Goal: Task Accomplishment & Management: Use online tool/utility

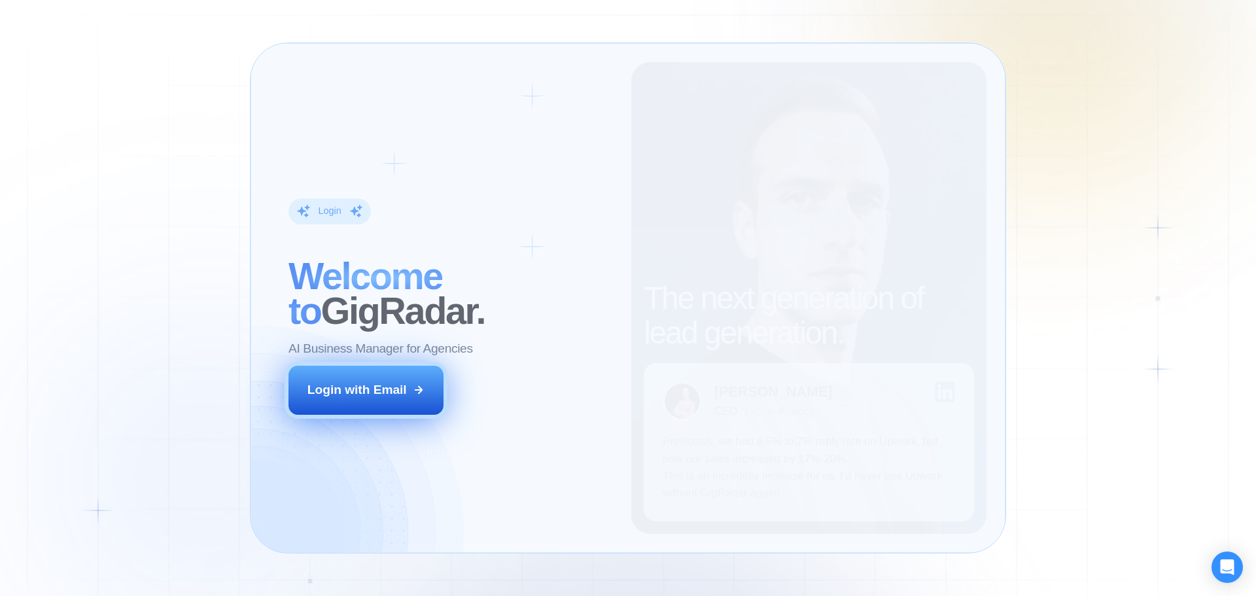
click at [398, 396] on div "Login with Email" at bounding box center [356, 389] width 99 height 17
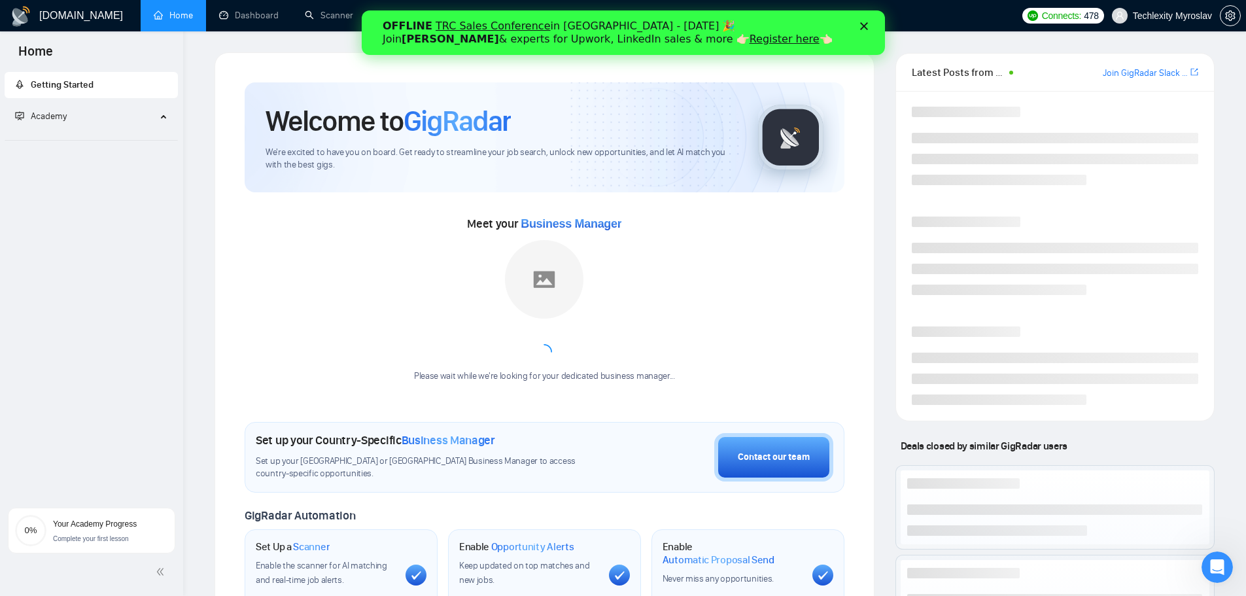
click at [870, 22] on div "OFFLINE TRC Sales Conference in Kyiv - October 18 🎉 Join Tamara Levit & experts…" at bounding box center [622, 33] width 523 height 34
click at [864, 29] on icon "Закрити" at bounding box center [863, 26] width 8 height 8
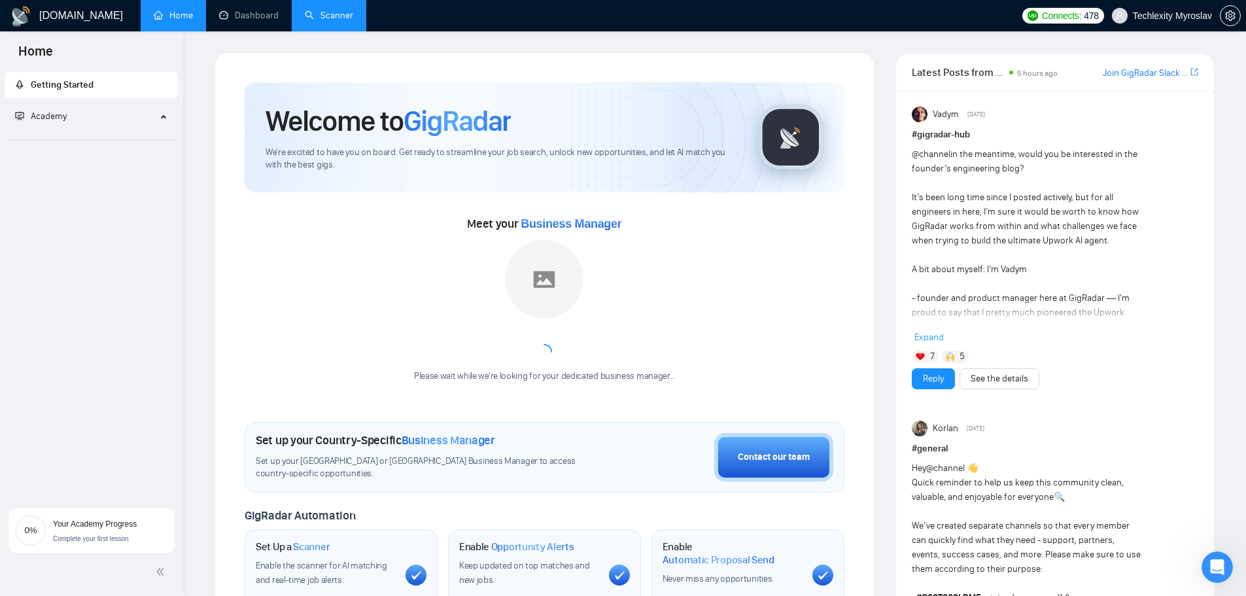
click at [350, 15] on link "Scanner" at bounding box center [329, 15] width 48 height 11
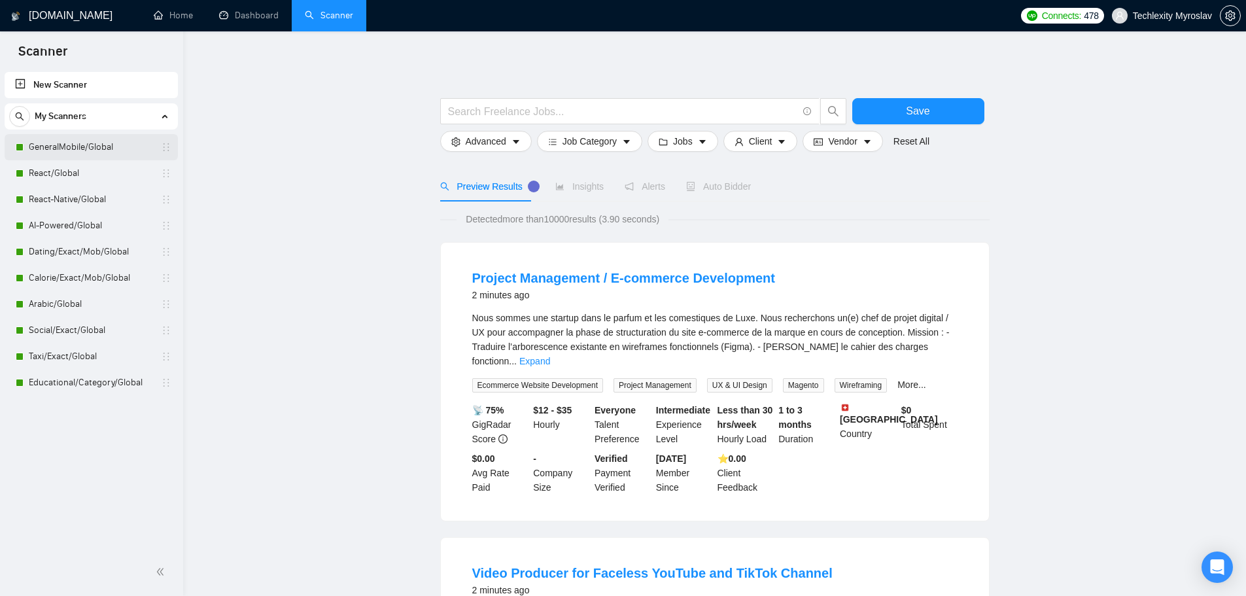
click at [112, 157] on link "GeneralMobile/Global" at bounding box center [91, 147] width 124 height 26
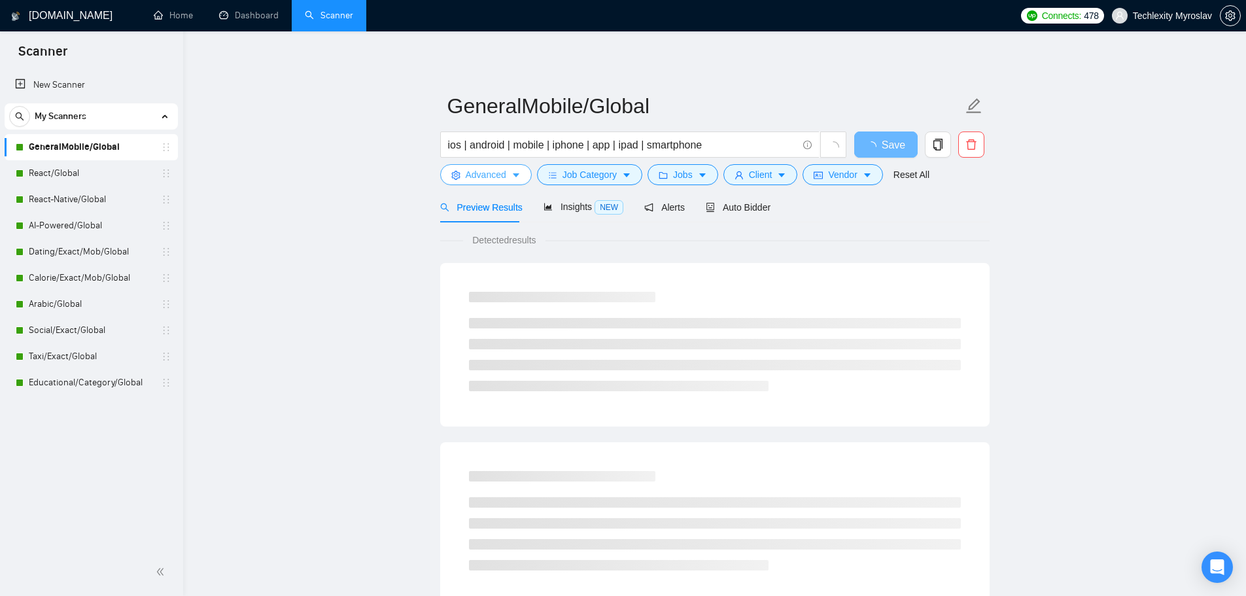
click at [492, 175] on span "Advanced" at bounding box center [486, 174] width 41 height 14
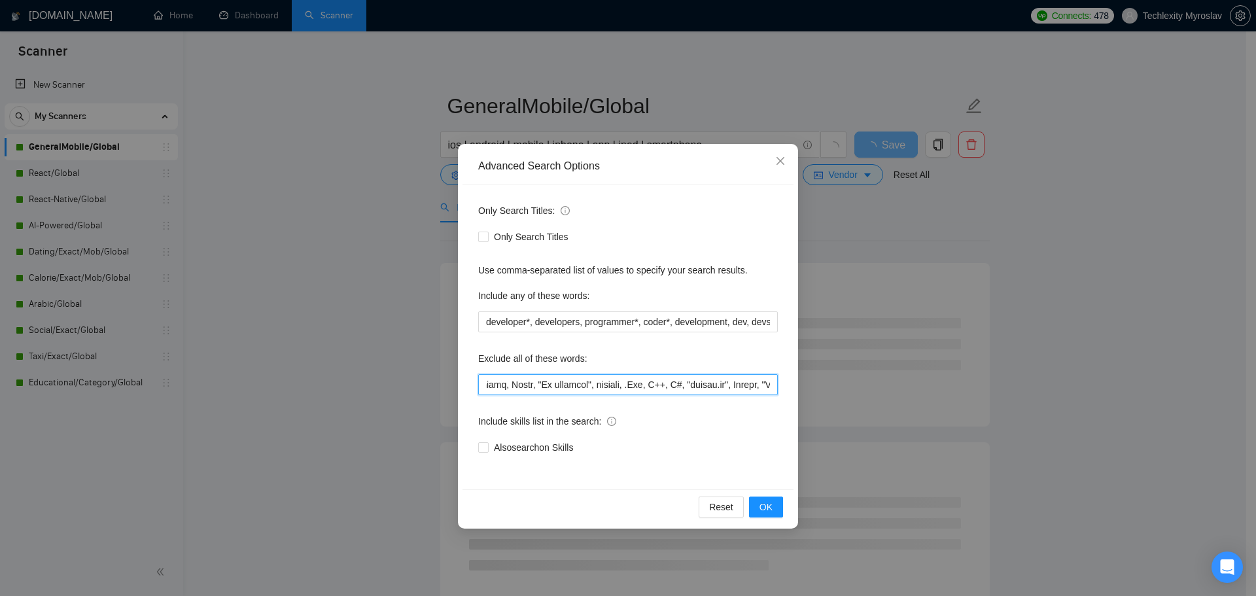
drag, startPoint x: 804, startPoint y: 401, endPoint x: 958, endPoint y: 414, distance: 154.9
click at [958, 414] on div "Advanced Search Options Only Search Titles: Only Search Titles Use comma-separa…" at bounding box center [628, 298] width 1256 height 596
click at [746, 384] on input "text" at bounding box center [627, 384] width 299 height 21
click at [773, 384] on input "text" at bounding box center [627, 384] width 299 height 21
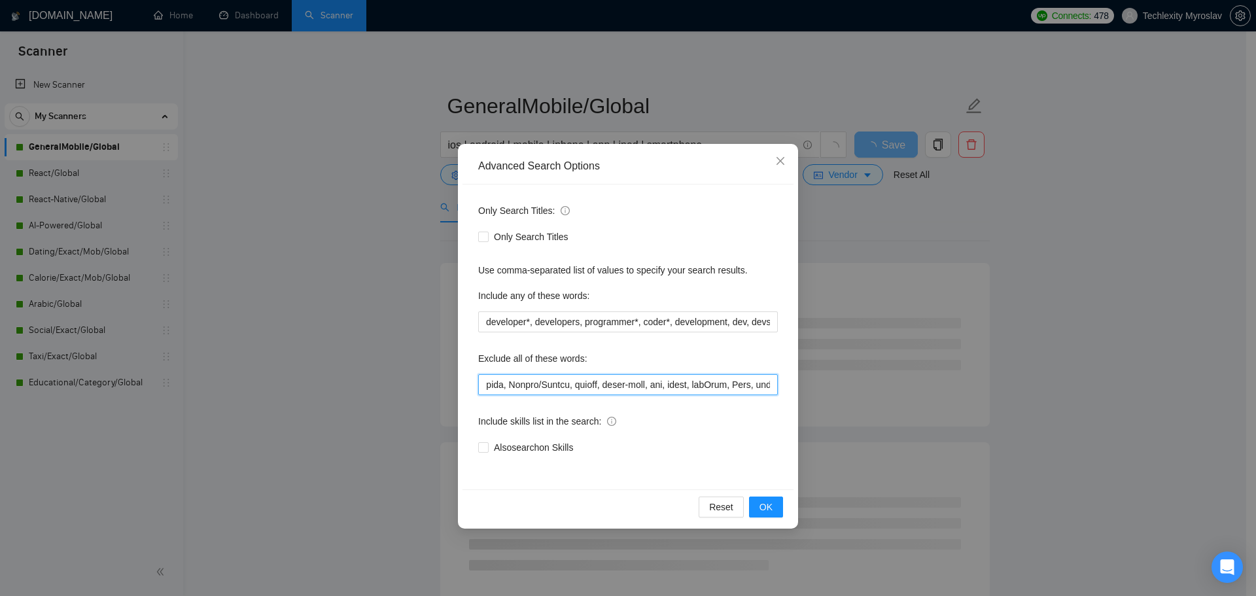
click at [779, 385] on div "Only Search Titles: Only Search Titles Use comma-separated list of values to sp…" at bounding box center [627, 336] width 331 height 305
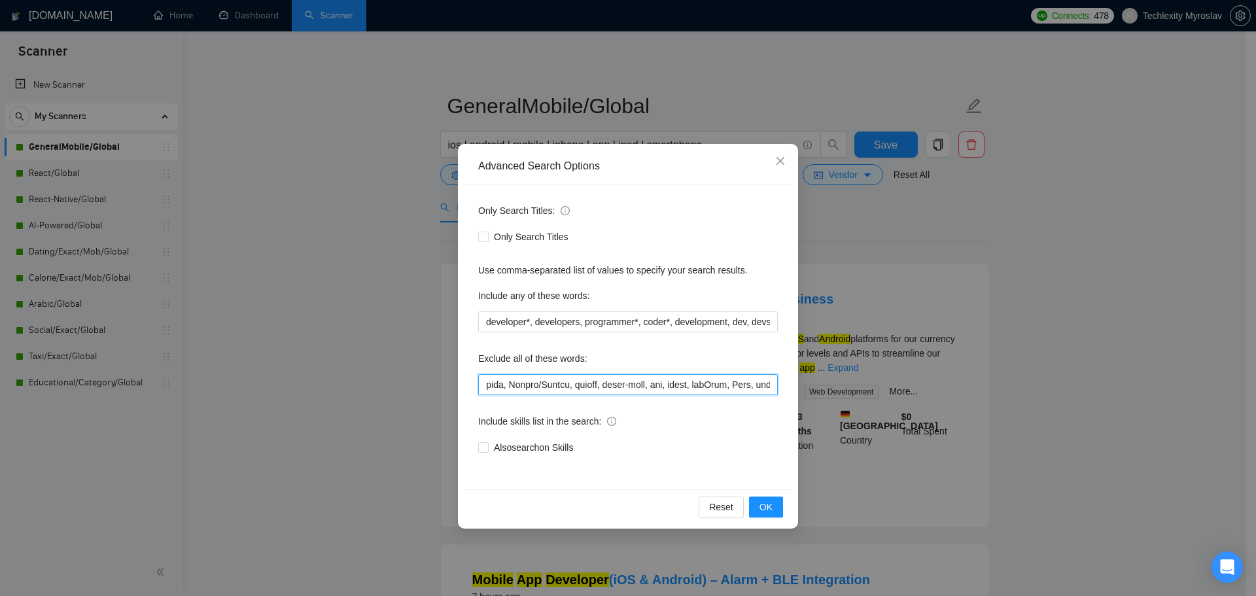
click at [772, 390] on input "text" at bounding box center [627, 384] width 299 height 21
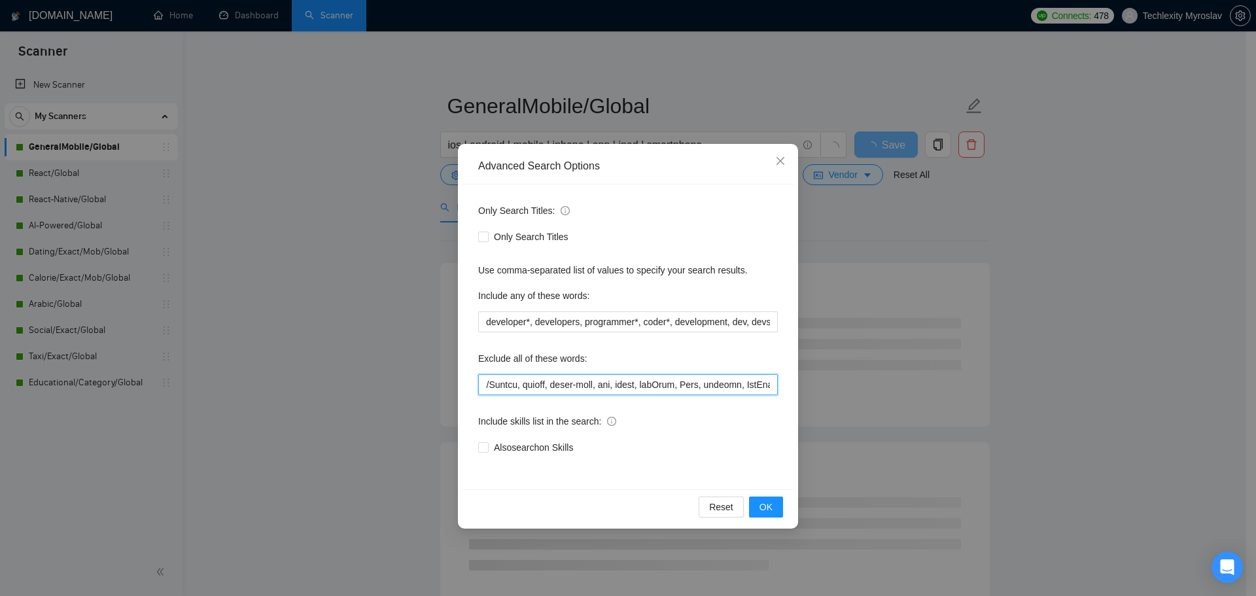
scroll to position [0, 5602]
drag, startPoint x: 716, startPoint y: 383, endPoint x: 833, endPoint y: 392, distance: 117.5
click at [832, 392] on div "Advanced Search Options Only Search Titles: Only Search Titles Use comma-separa…" at bounding box center [628, 298] width 1256 height 596
paste input "Bubble, Xano"
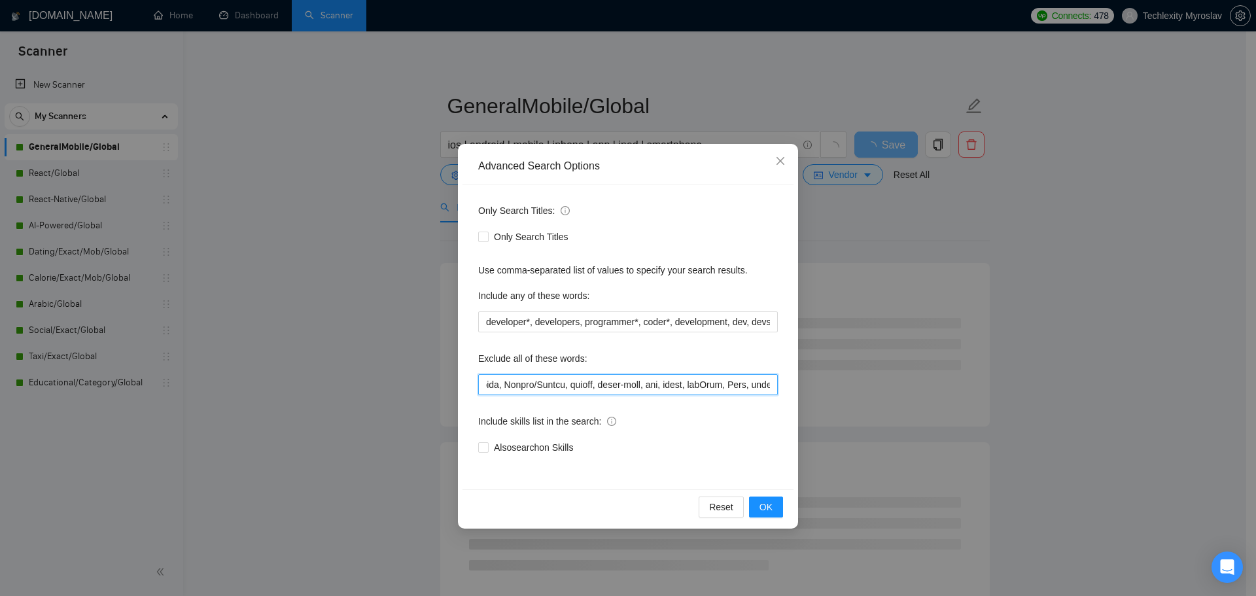
scroll to position [0, 5602]
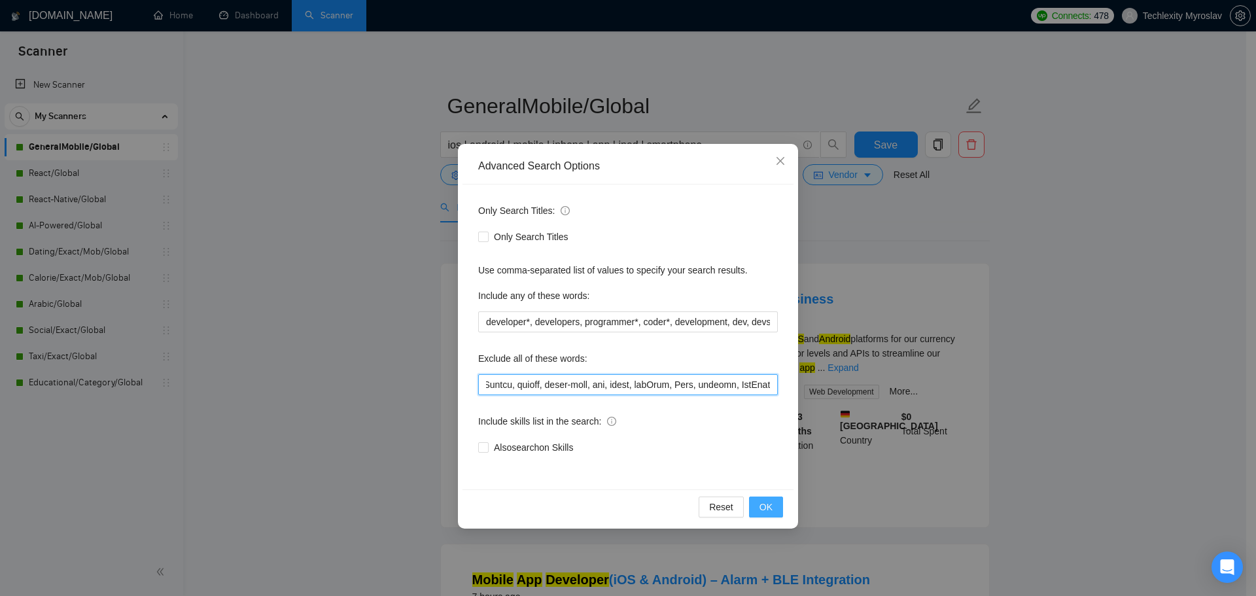
type input ""Social Media", widget, no-code*, Fintech, "Job Application Platform", "Job app…"
click at [772, 500] on button "OK" at bounding box center [766, 506] width 34 height 21
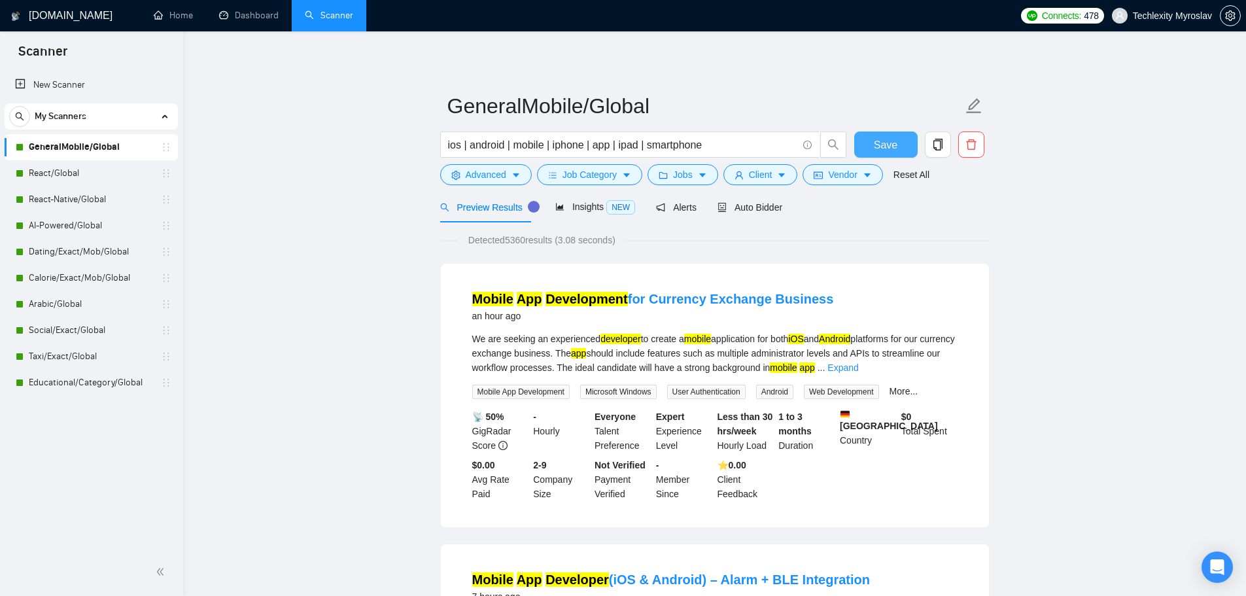
click at [898, 142] on button "Save" at bounding box center [885, 144] width 63 height 26
click at [477, 217] on div "Preview Results" at bounding box center [487, 207] width 94 height 31
click at [491, 176] on span "Advanced" at bounding box center [486, 174] width 41 height 14
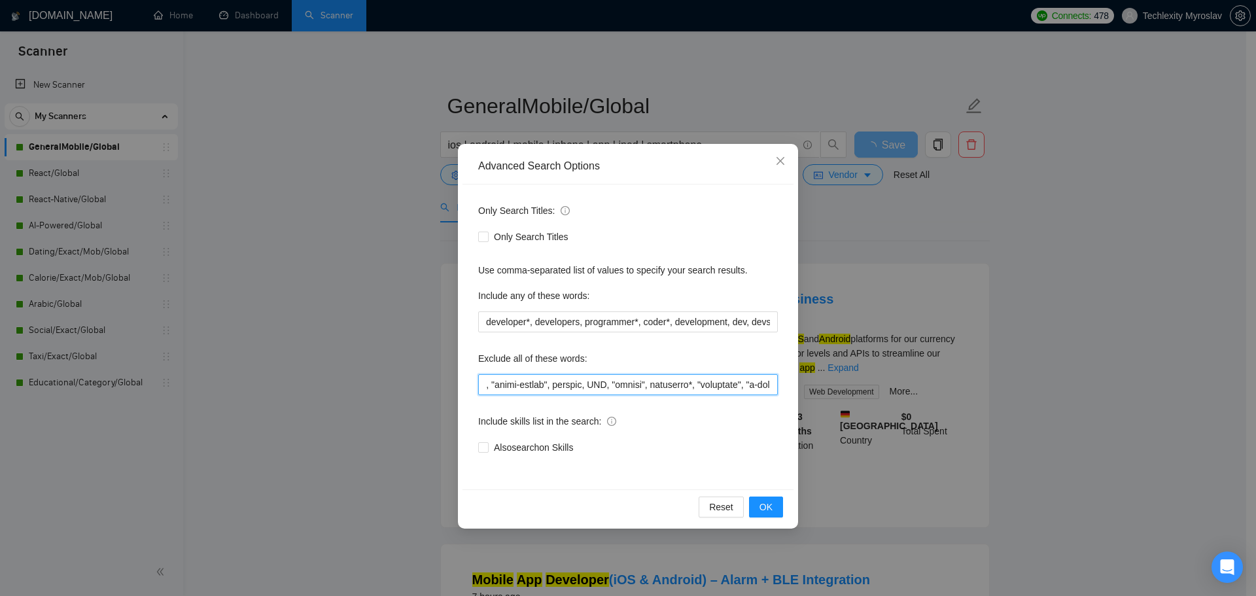
scroll to position [0, 1354]
click at [668, 388] on input "text" at bounding box center [627, 384] width 299 height 21
click at [715, 384] on input "text" at bounding box center [627, 384] width 299 height 21
drag, startPoint x: 713, startPoint y: 382, endPoint x: 793, endPoint y: 383, distance: 79.8
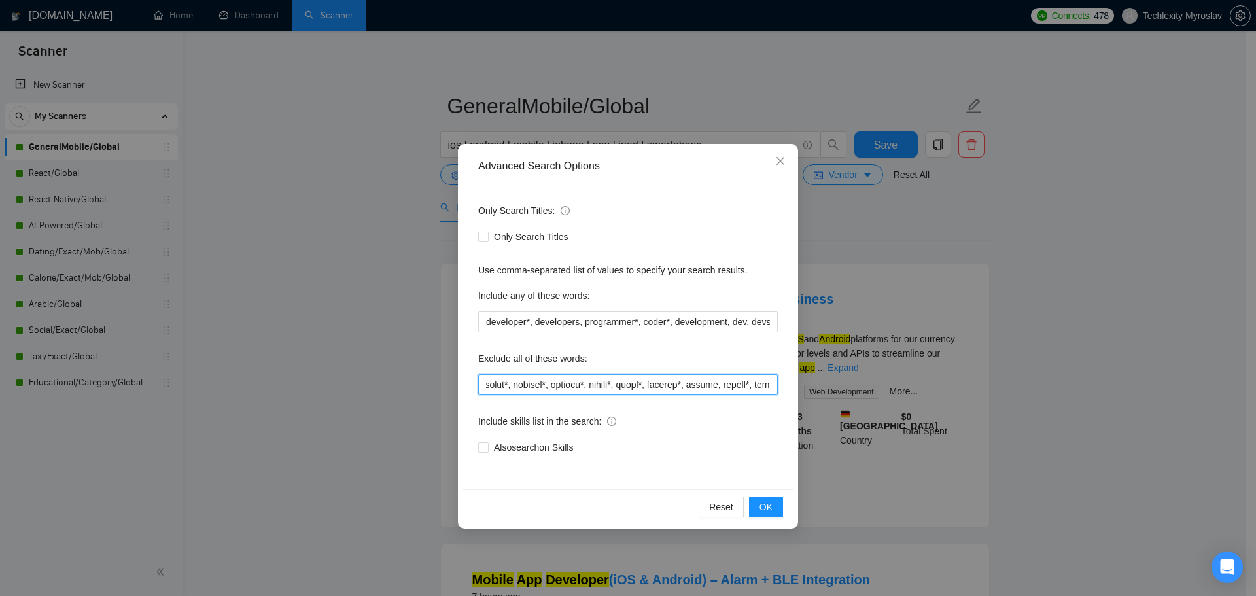
click at [793, 383] on div "Only Search Titles: Only Search Titles Use comma-separated list of values to sp…" at bounding box center [627, 336] width 331 height 305
click at [716, 388] on input "text" at bounding box center [627, 384] width 299 height 21
drag, startPoint x: 714, startPoint y: 384, endPoint x: 828, endPoint y: 387, distance: 113.8
click at [828, 387] on div "Advanced Search Options Only Search Titles: Only Search Titles Use comma-separa…" at bounding box center [628, 298] width 1256 height 596
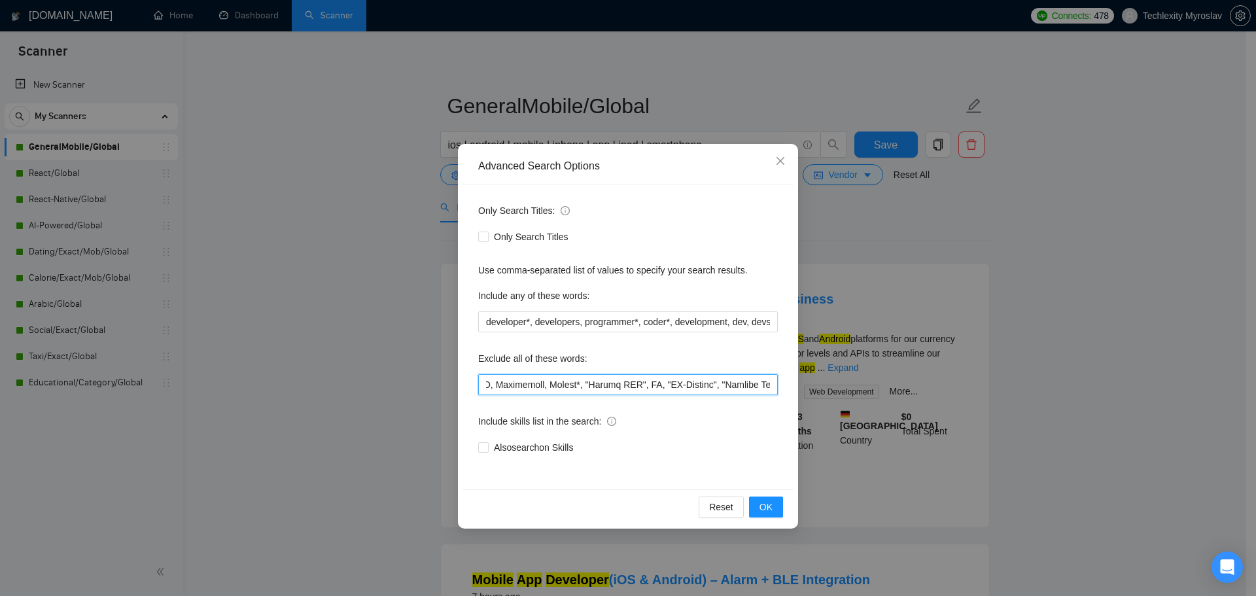
click at [649, 393] on input "text" at bounding box center [627, 384] width 299 height 21
drag, startPoint x: 679, startPoint y: 385, endPoint x: 796, endPoint y: 399, distance: 117.9
click at [796, 399] on div "Advanced Search Options Only Search Titles: Only Search Titles Use comma-separa…" at bounding box center [628, 336] width 340 height 385
click at [651, 390] on input "text" at bounding box center [627, 384] width 299 height 21
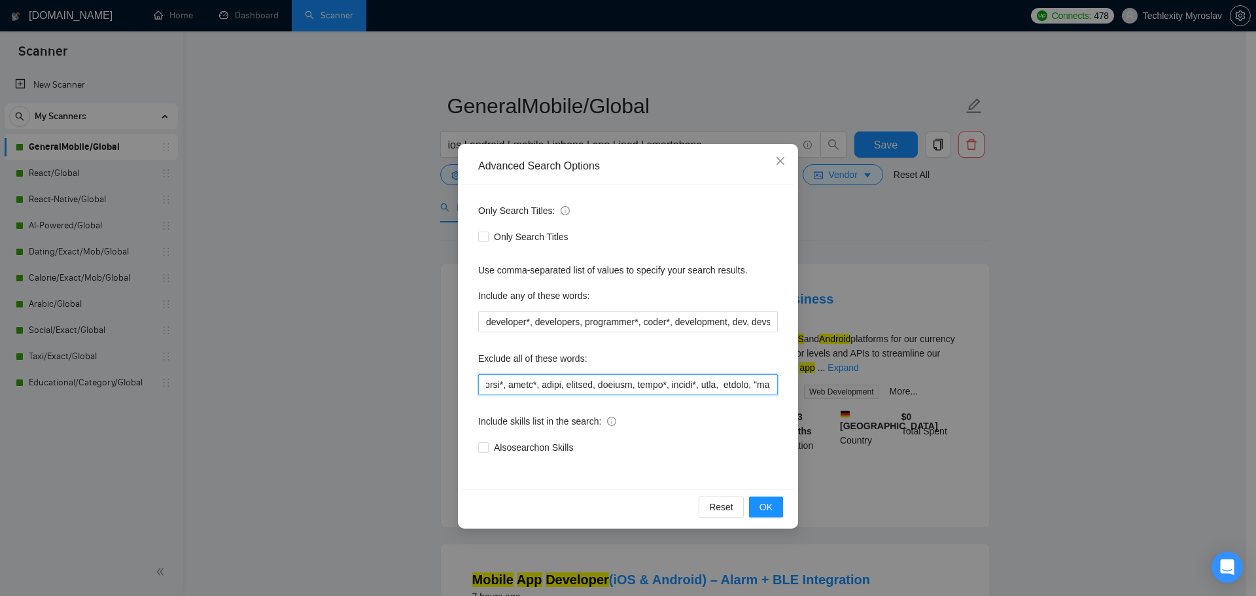
drag, startPoint x: 491, startPoint y: 391, endPoint x: 454, endPoint y: 392, distance: 37.3
click at [454, 392] on div "Advanced Search Options Only Search Titles: Only Search Titles Use comma-separa…" at bounding box center [628, 298] width 1256 height 596
click at [579, 393] on input "text" at bounding box center [627, 384] width 299 height 21
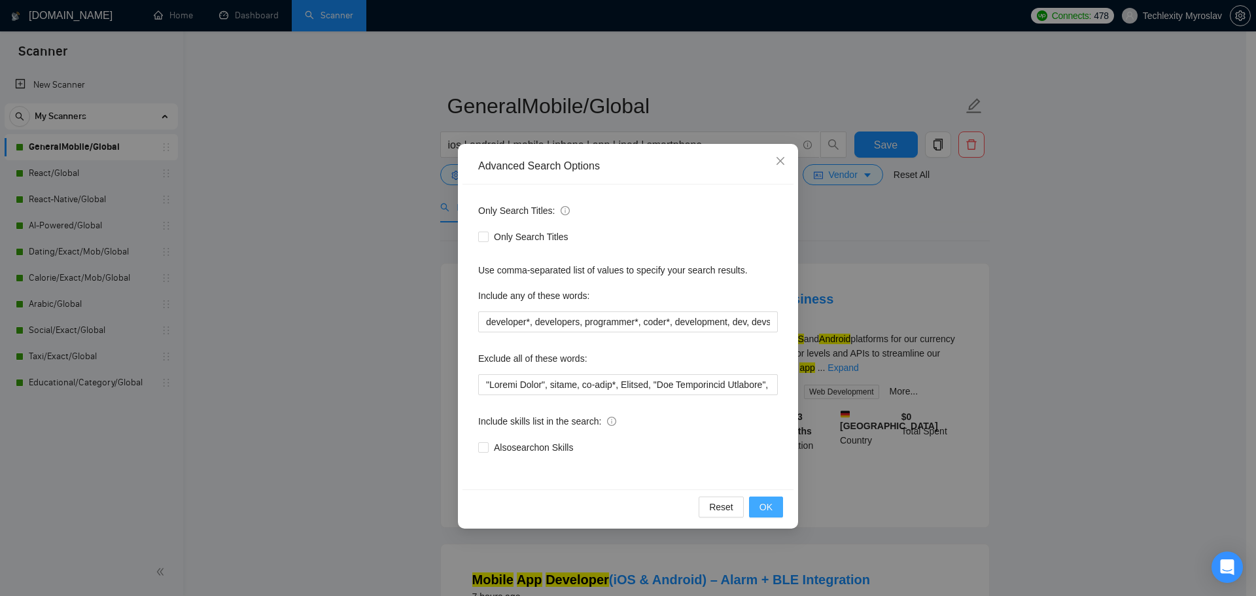
click at [765, 502] on span "OK" at bounding box center [765, 507] width 13 height 14
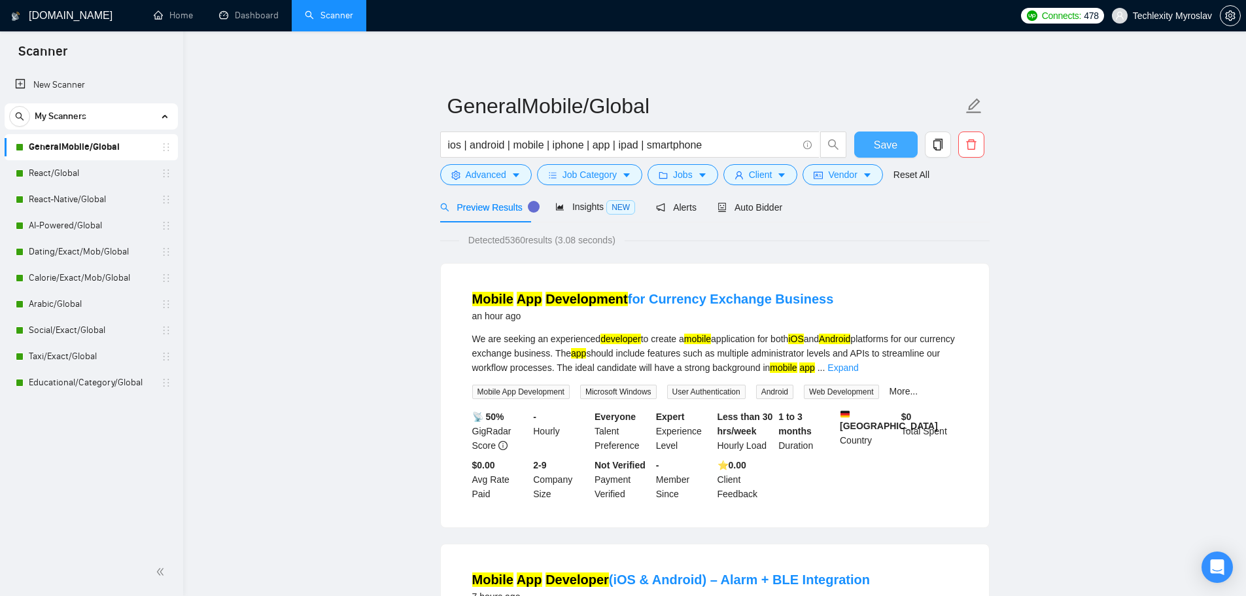
click at [892, 145] on span "Save" at bounding box center [886, 145] width 24 height 16
click at [77, 173] on link "React/Global" at bounding box center [91, 173] width 124 height 26
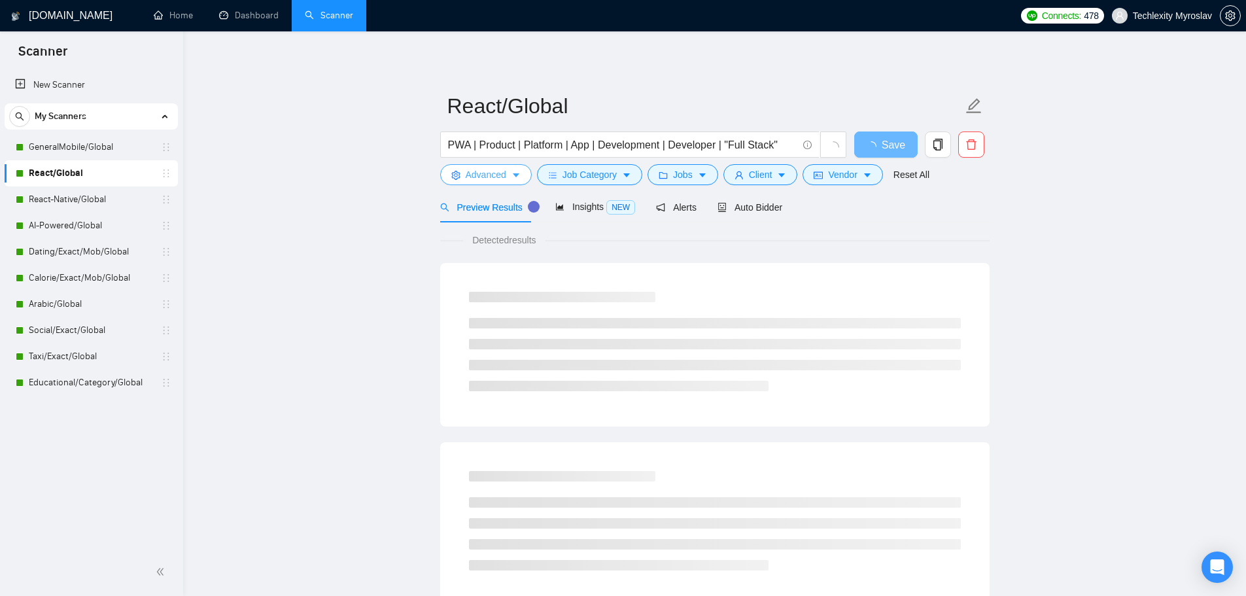
click at [499, 174] on span "Advanced" at bounding box center [486, 174] width 41 height 14
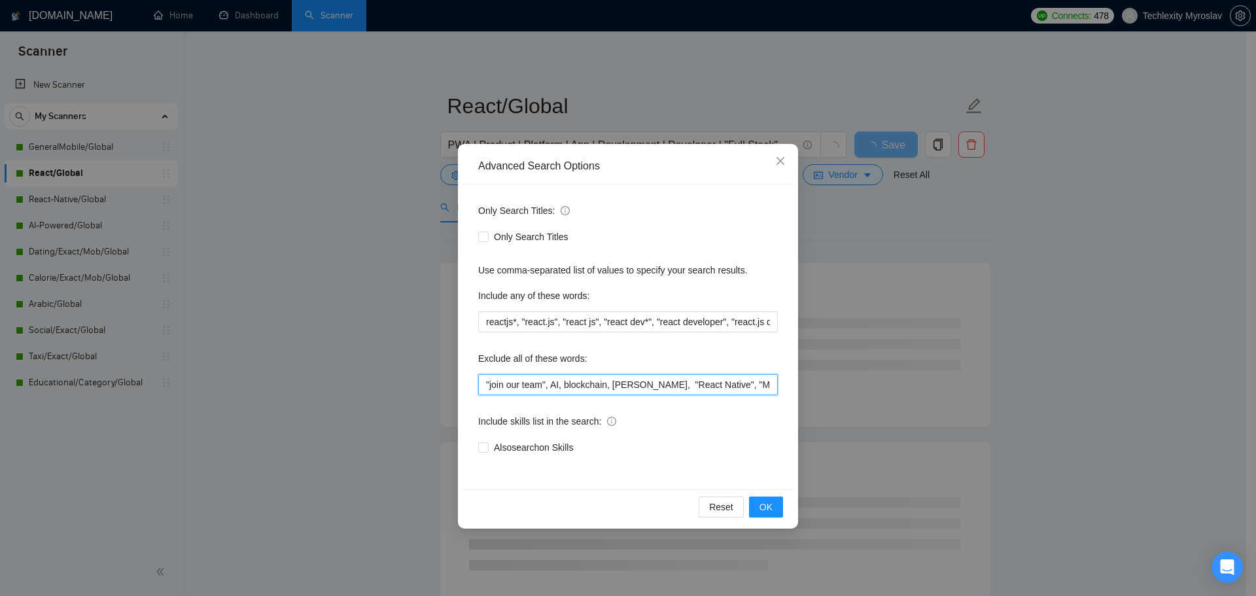
scroll to position [0, 621]
drag, startPoint x: 650, startPoint y: 385, endPoint x: 1123, endPoint y: 400, distance: 473.7
click at [1123, 400] on div "Advanced Search Options Only Search Titles: Only Search Titles Use comma-separa…" at bounding box center [628, 298] width 1256 height 596
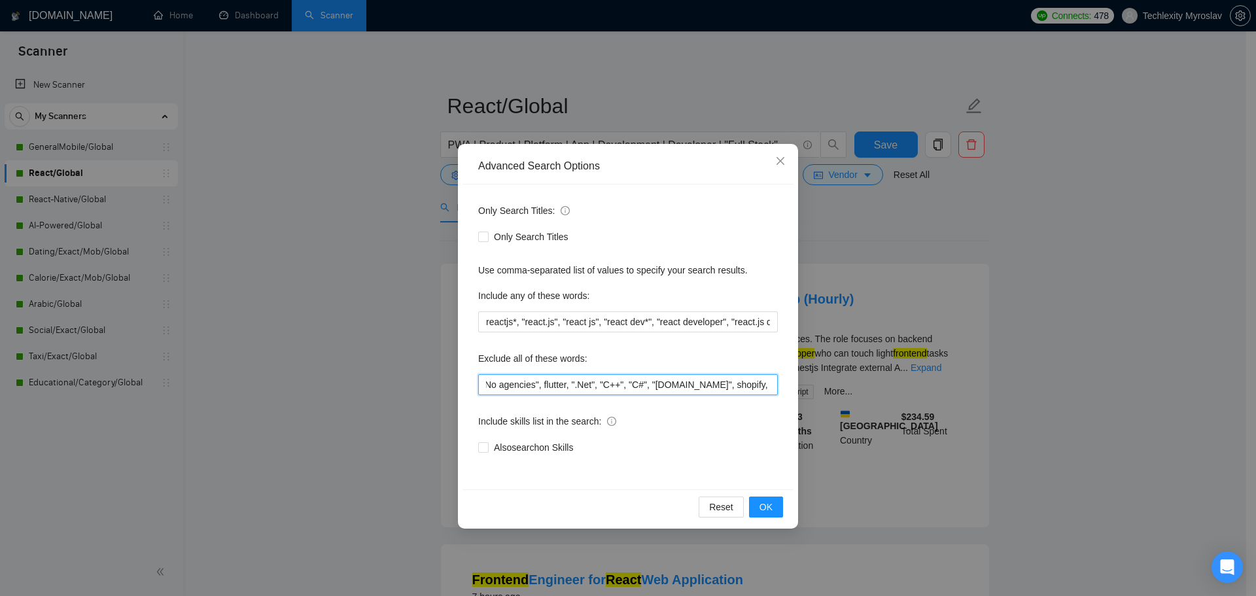
click at [769, 384] on input ""join our team", AI, blockchain, [PERSON_NAME], "React Native", "Mobile app", "…" at bounding box center [627, 384] width 299 height 21
paste input "Bubble, Xano"
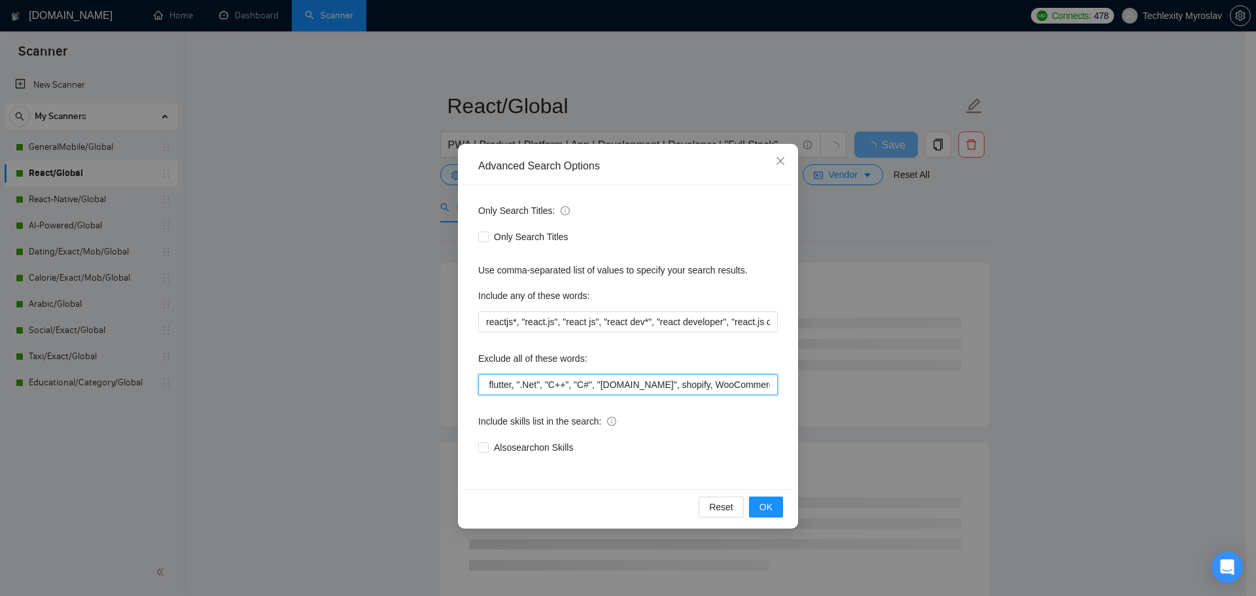
click at [720, 385] on input ""join our team", AI, blockchain, [PERSON_NAME], "React Native", "Mobile app", "…" at bounding box center [627, 384] width 299 height 21
click at [719, 390] on input ""join our team", AI, blockchain, [PERSON_NAME], "React Native", "Mobile app", "…" at bounding box center [627, 384] width 299 height 21
drag, startPoint x: 715, startPoint y: 386, endPoint x: 827, endPoint y: 379, distance: 112.7
click at [827, 379] on div "Advanced Search Options Only Search Titles: Only Search Titles Use comma-separa…" at bounding box center [628, 298] width 1256 height 596
paste input ", Bubble, Xano"
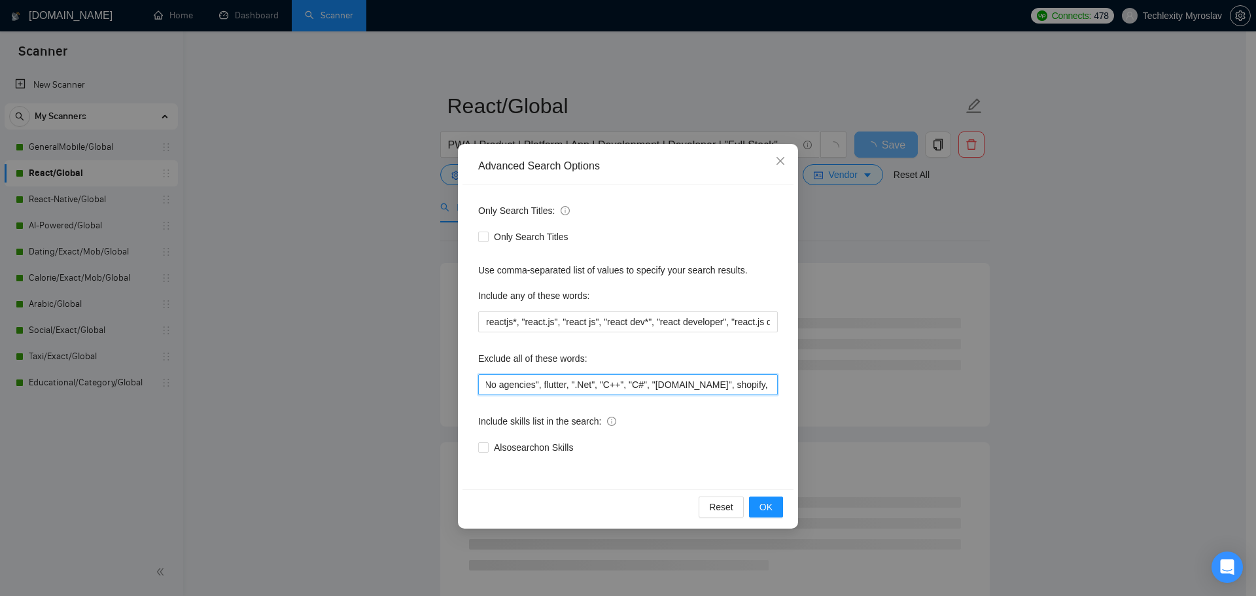
scroll to position [0, 678]
type input ""join our team", AI, blockchain, [PERSON_NAME], "React Native", "Mobile app", "…"
click at [762, 505] on span "OK" at bounding box center [765, 507] width 13 height 14
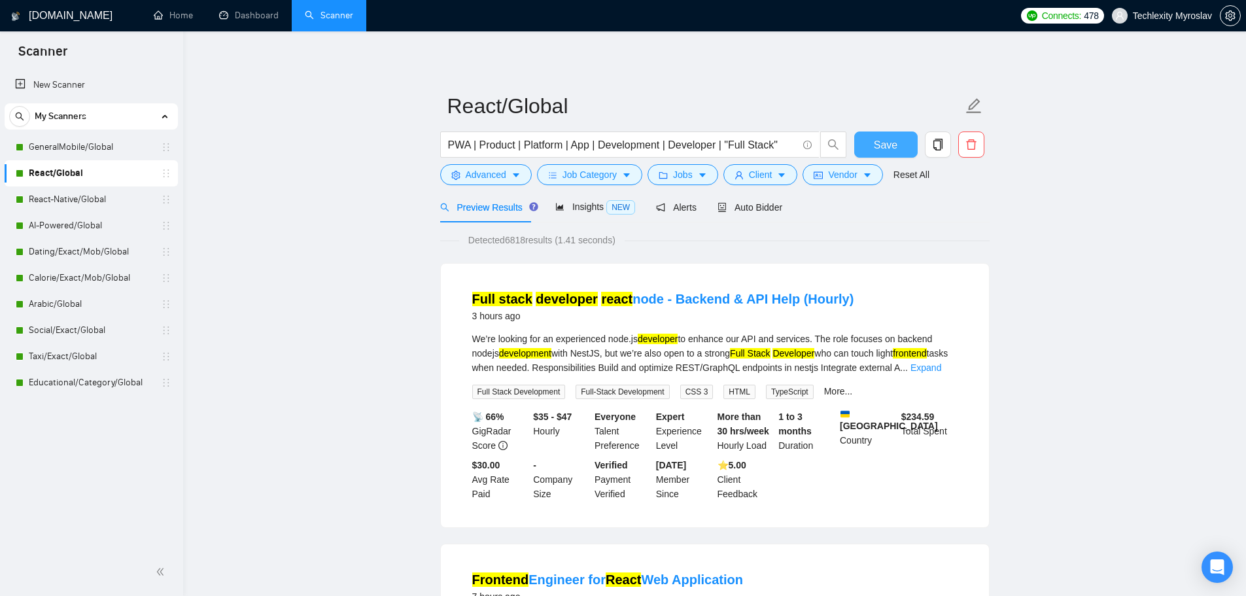
click at [881, 141] on span "Save" at bounding box center [886, 145] width 24 height 16
click at [88, 201] on link "React-Native/Global" at bounding box center [91, 199] width 124 height 26
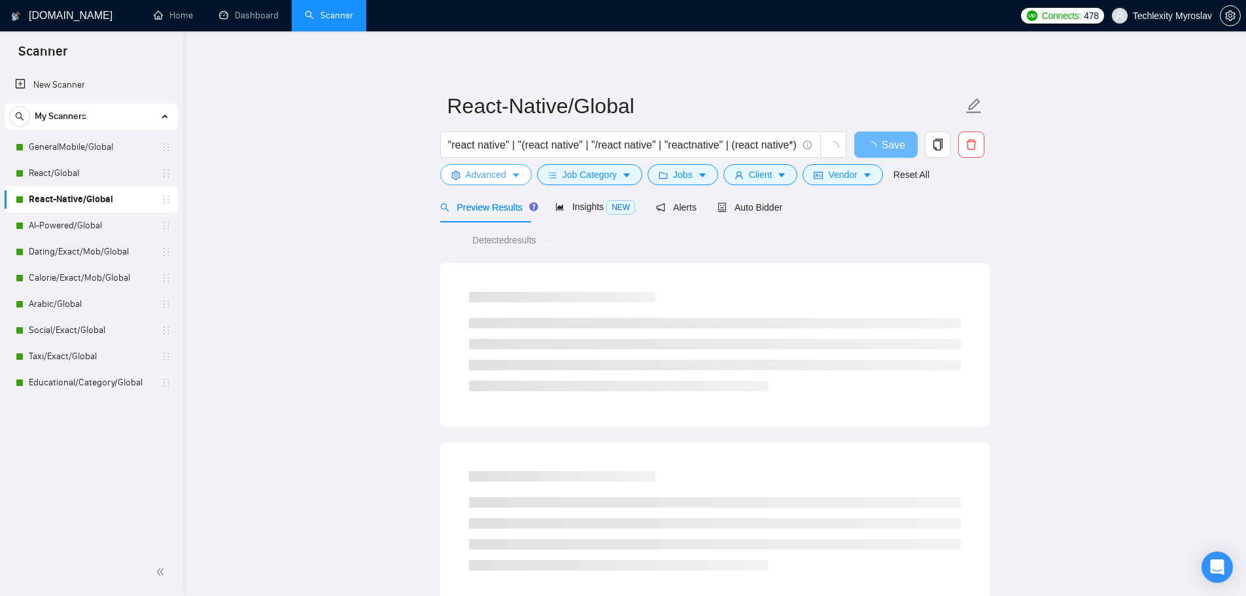
click at [479, 176] on span "Advanced" at bounding box center [486, 174] width 41 height 14
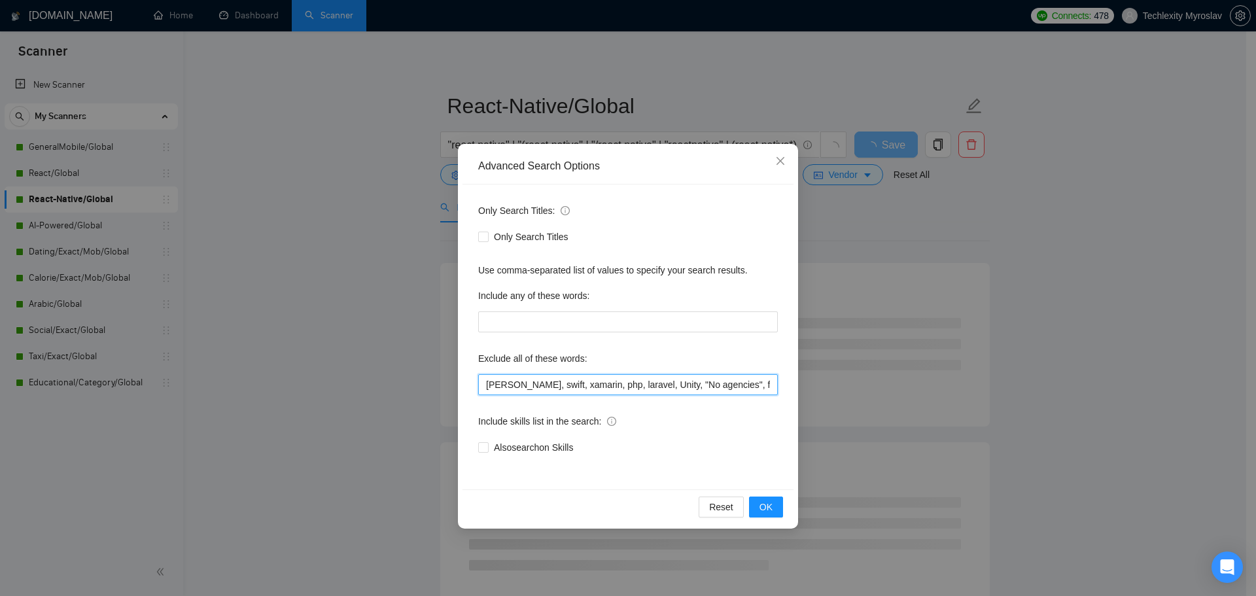
scroll to position [0, 224]
drag, startPoint x: 775, startPoint y: 386, endPoint x: 942, endPoint y: 390, distance: 166.8
click at [947, 389] on div "Advanced Search Options Only Search Titles: Only Search Titles Use comma-separa…" at bounding box center [628, 298] width 1256 height 596
click at [769, 389] on input "[PERSON_NAME], swift, xamarin, php, laravel, Unity, "No agencies", flutter, ".N…" at bounding box center [627, 384] width 299 height 21
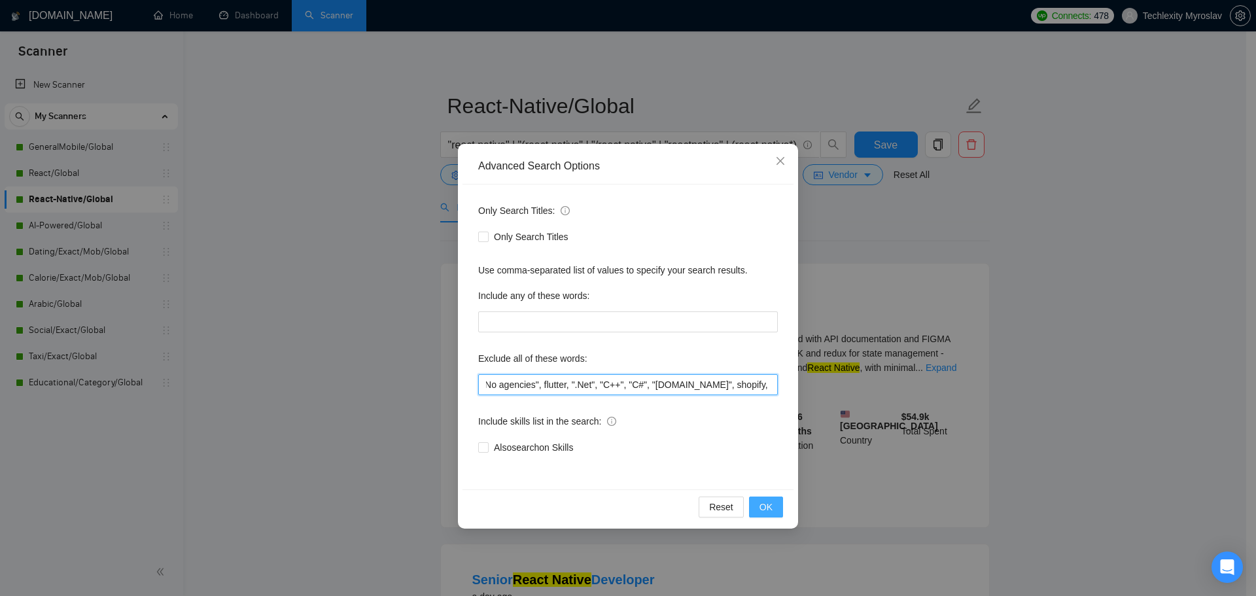
paste input ", Bubble, Xano"
type input "[PERSON_NAME], swift, xamarin, php, laravel, Unity, "No agencies", flutter, ".N…"
click at [770, 507] on span "OK" at bounding box center [765, 507] width 13 height 14
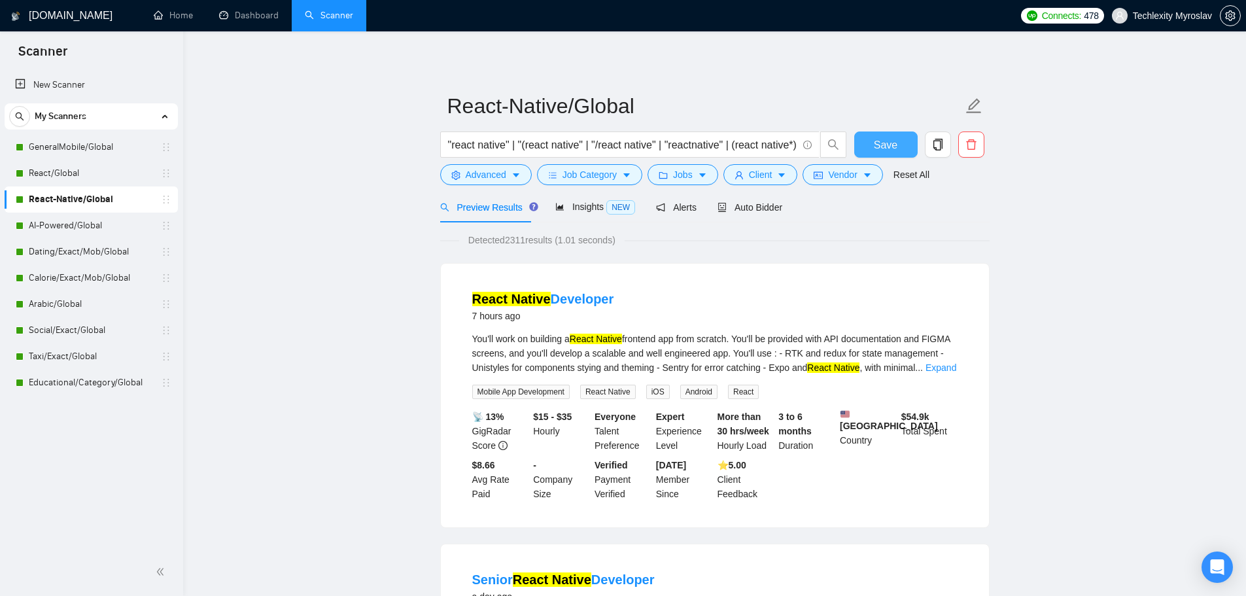
click at [886, 144] on span "Save" at bounding box center [886, 145] width 24 height 16
click at [83, 225] on link "AI-Powered/Global" at bounding box center [91, 226] width 124 height 26
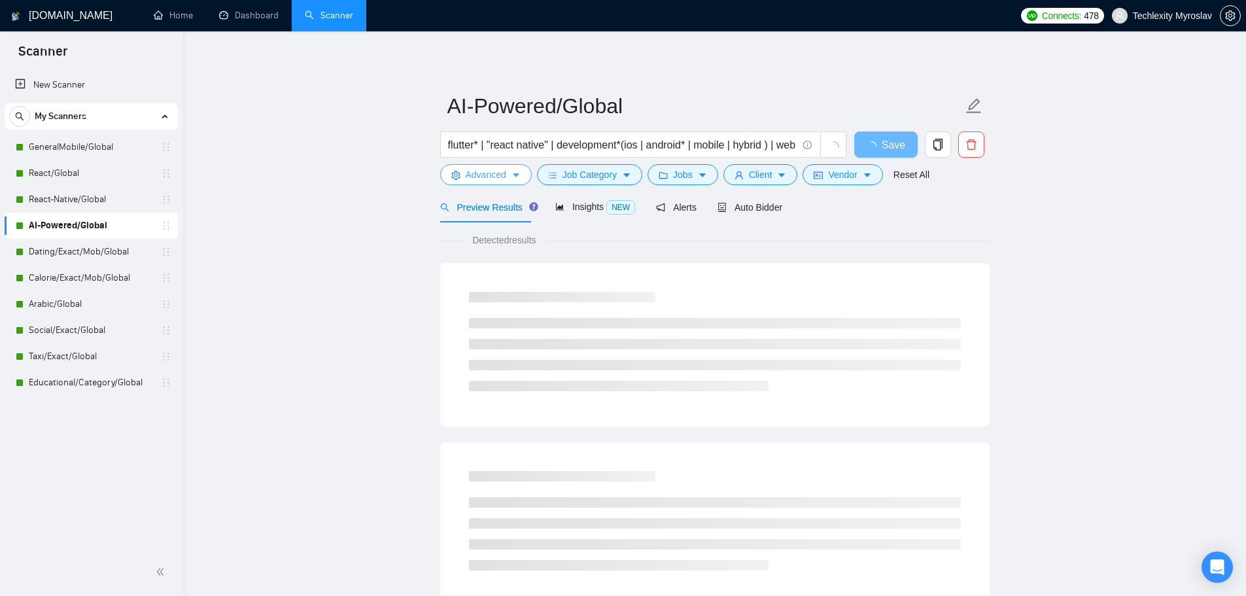
click at [480, 171] on span "Advanced" at bounding box center [486, 174] width 41 height 14
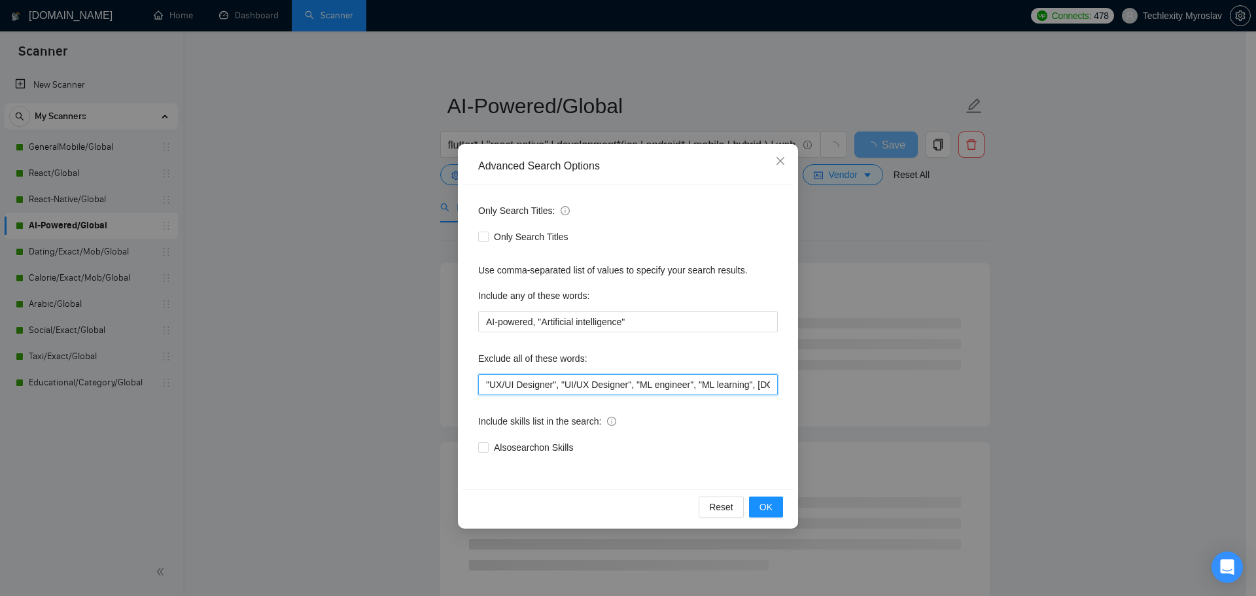
scroll to position [0, 1018]
drag, startPoint x: 748, startPoint y: 385, endPoint x: 885, endPoint y: 385, distance: 136.7
click at [885, 385] on div "Advanced Search Options Only Search Titles: Only Search Titles Use comma-separa…" at bounding box center [628, 298] width 1256 height 596
click at [768, 383] on input ""UX/UI Designer", "UI/UX Designer", "ML engineer", "ML learning", [DOMAIN_NAME]…" at bounding box center [627, 384] width 299 height 21
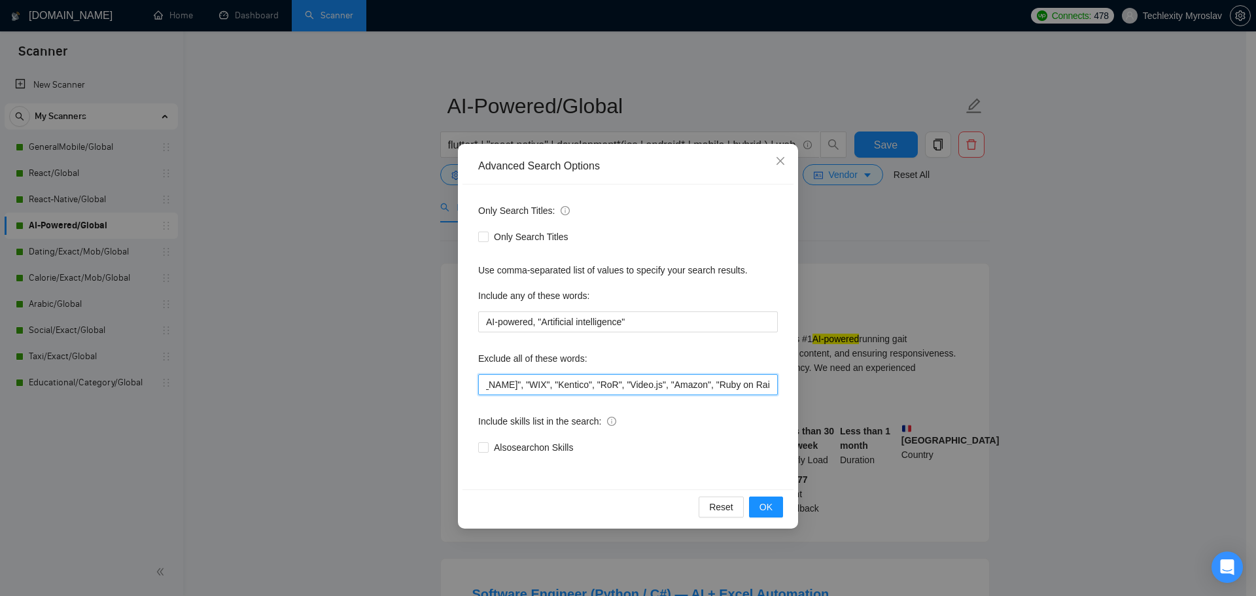
click at [773, 388] on input ""UX/UI Designer", "UI/UX Designer", "ML engineer", "ML learning", [DOMAIN_NAME]…" at bounding box center [627, 384] width 299 height 21
paste input ", Bubble, Xano"
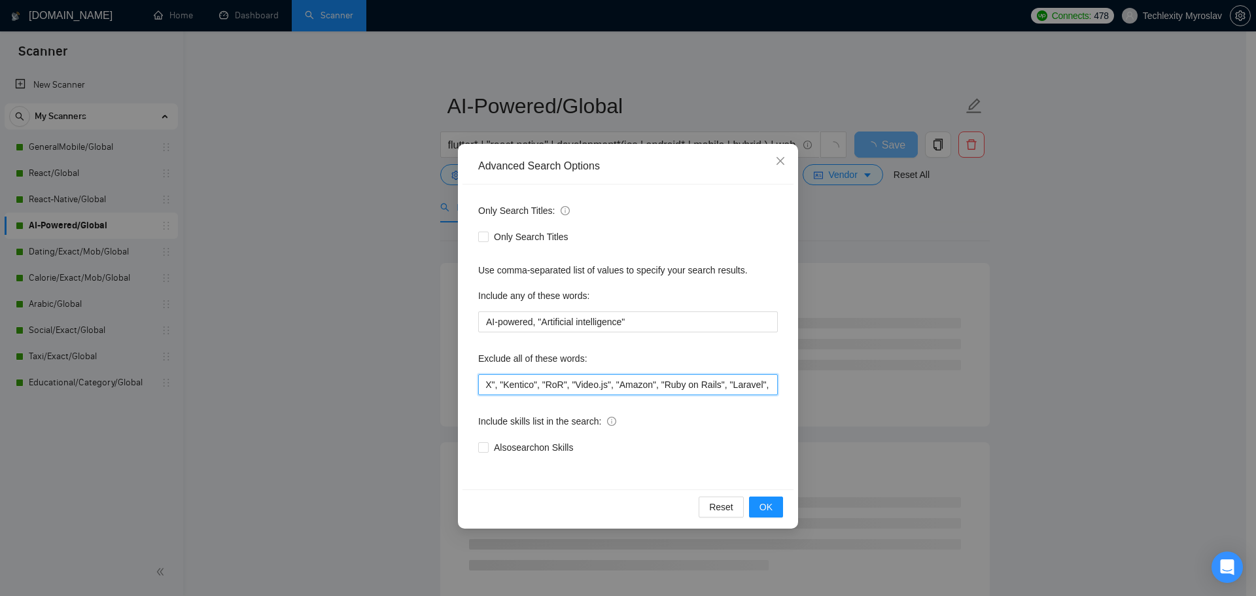
click at [743, 386] on input ""UX/UI Designer", "UI/UX Designer", "ML engineer", "ML learning", [DOMAIN_NAME]…" at bounding box center [627, 384] width 299 height 21
click at [772, 504] on button "OK" at bounding box center [766, 506] width 34 height 21
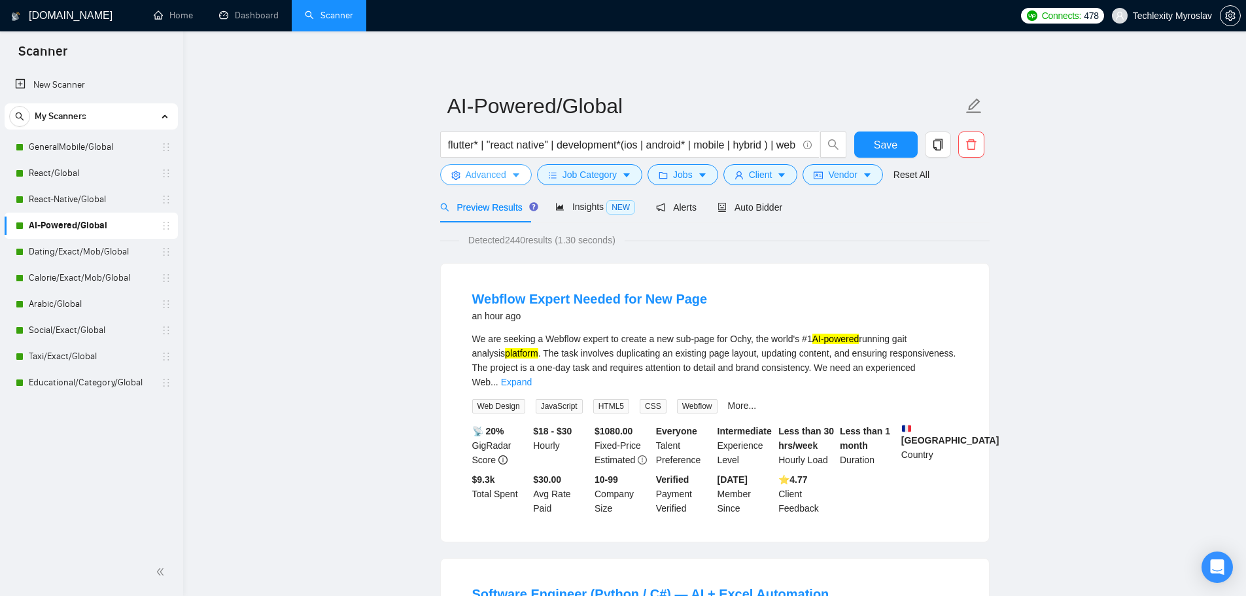
click at [479, 178] on span "Advanced" at bounding box center [486, 174] width 41 height 14
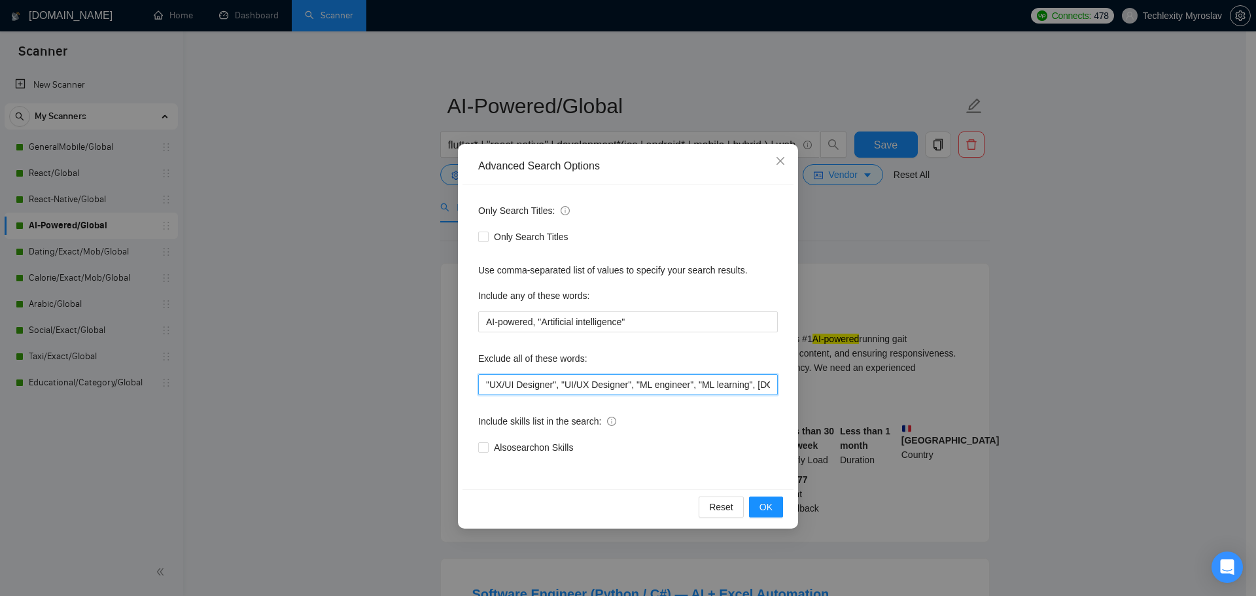
scroll to position [0, 1074]
drag, startPoint x: 753, startPoint y: 392, endPoint x: 832, endPoint y: 395, distance: 78.5
click at [832, 395] on div "Advanced Search Options Only Search Titles: Only Search Titles Use comma-separa…" at bounding box center [628, 298] width 1256 height 596
click at [749, 391] on input ""UX/UI Designer", "UI/UX Designer", "ML engineer", "ML learning", [DOMAIN_NAME]…" at bounding box center [627, 384] width 299 height 21
click at [743, 387] on input ""UX/UI Designer", "UI/UX Designer", "ML engineer", "ML learning", [DOMAIN_NAME]…" at bounding box center [627, 384] width 299 height 21
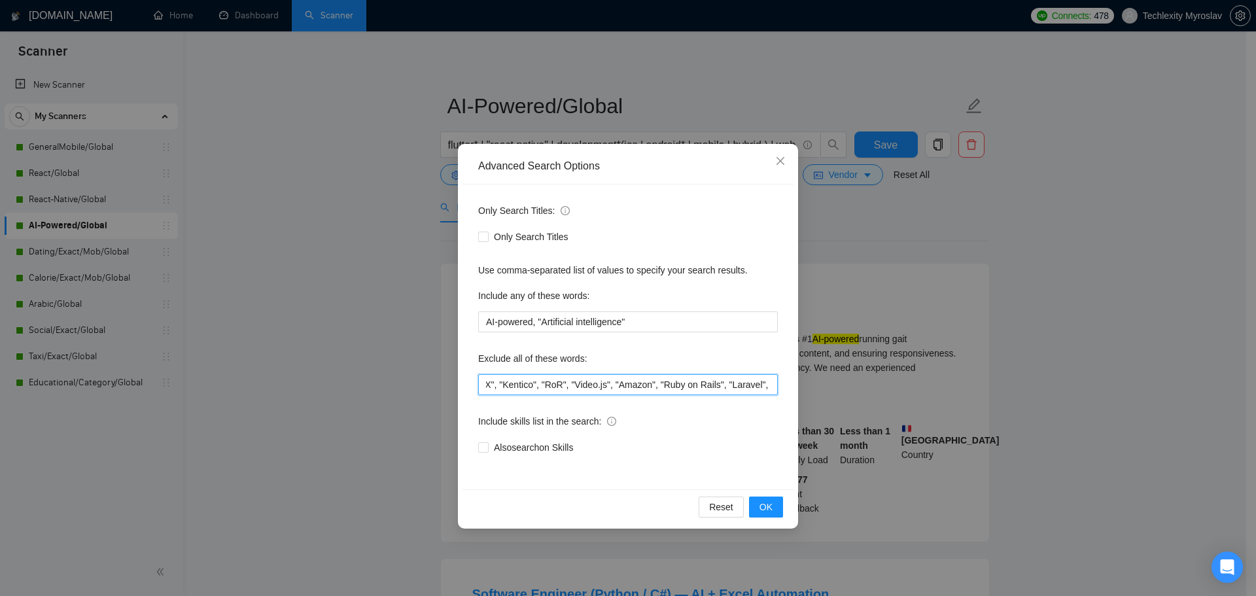
click at [717, 383] on input ""UX/UI Designer", "UI/UX Designer", "ML engineer", "ML learning", [DOMAIN_NAME]…" at bounding box center [627, 384] width 299 height 21
click at [747, 383] on input ""UX/UI Designer", "UI/UX Designer", "ML engineer", "ML learning", [DOMAIN_NAME]…" at bounding box center [627, 384] width 299 height 21
click at [761, 381] on input ""UX/UI Designer", "UI/UX Designer", "ML engineer", "ML learning", [DOMAIN_NAME]…" at bounding box center [627, 384] width 299 height 21
click at [757, 383] on input ""UX/UI Designer", "UI/UX Designer", "ML engineer", "ML learning", [DOMAIN_NAME]…" at bounding box center [627, 384] width 299 height 21
click at [787, 385] on div "Only Search Titles: Only Search Titles Use comma-separated list of values to sp…" at bounding box center [627, 336] width 331 height 305
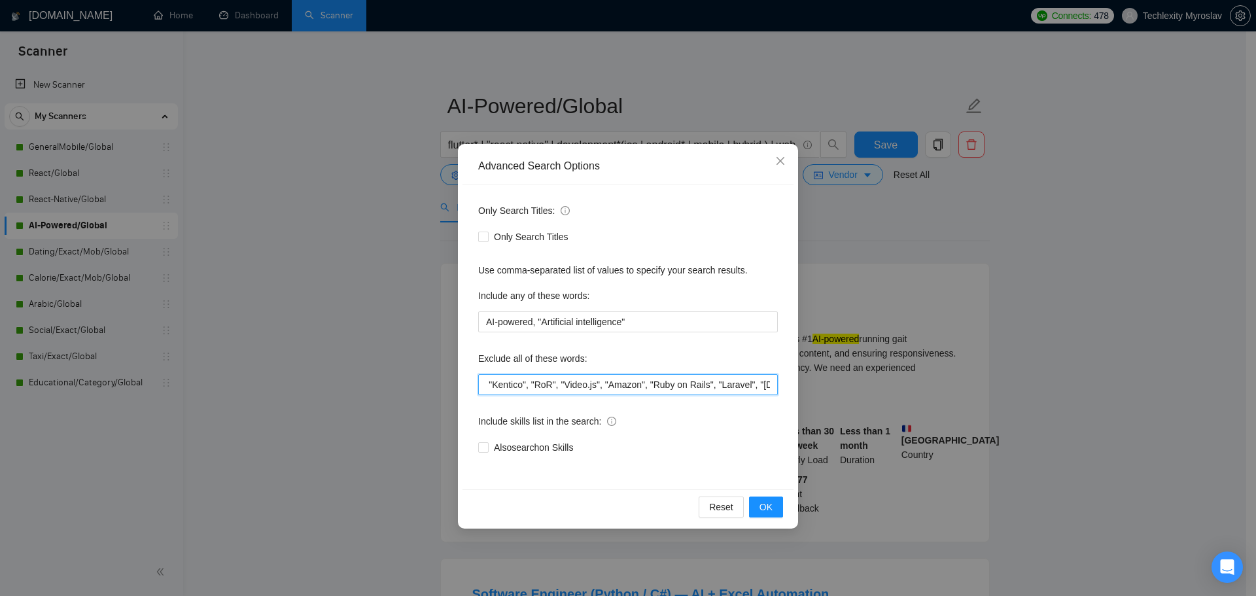
click at [769, 386] on input ""UX/UI Designer", "UI/UX Designer", "ML engineer", "ML learning", [DOMAIN_NAME]…" at bounding box center [627, 384] width 299 height 21
type input ""UX/UI Designer", "UI/UX Designer", "ML engineer", "ML learning", [DOMAIN_NAME]…"
click at [770, 503] on span "OK" at bounding box center [765, 507] width 13 height 14
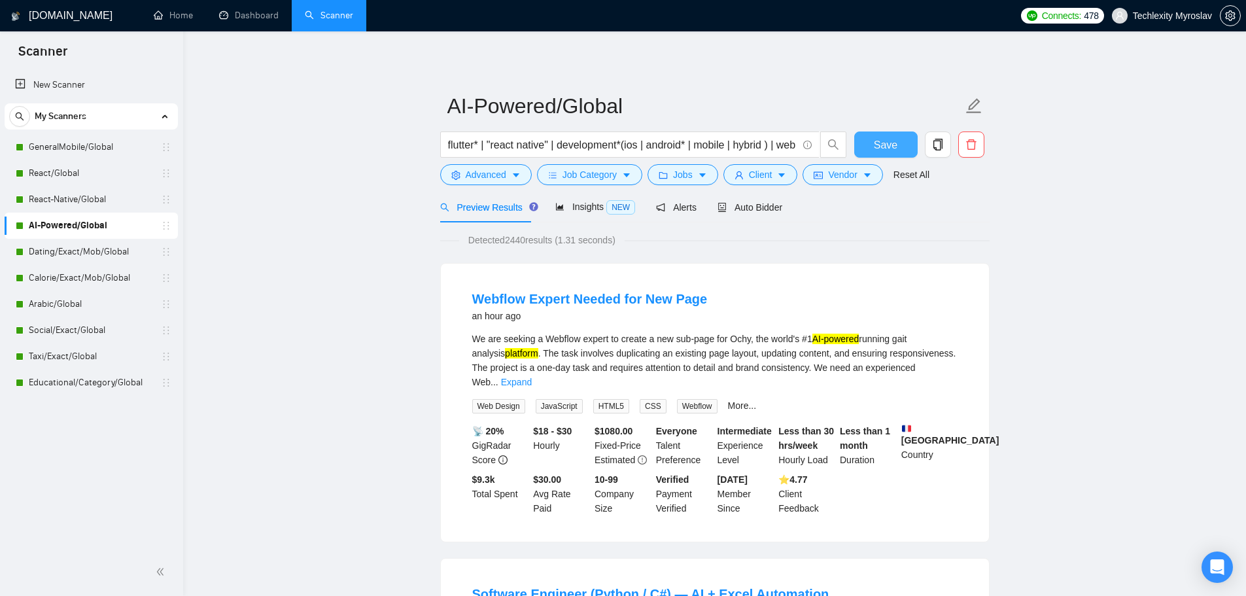
click at [870, 143] on button "Save" at bounding box center [885, 144] width 63 height 26
click at [63, 248] on link "Dating/Exact/Mob/Global" at bounding box center [91, 252] width 124 height 26
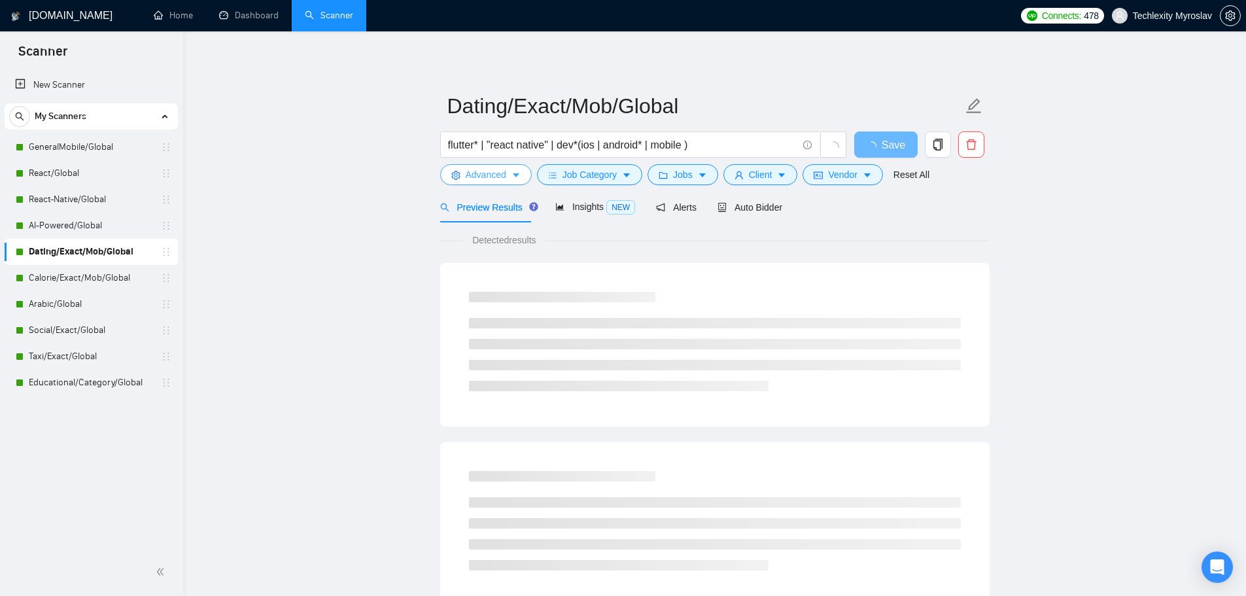
click at [504, 171] on span "Advanced" at bounding box center [486, 174] width 41 height 14
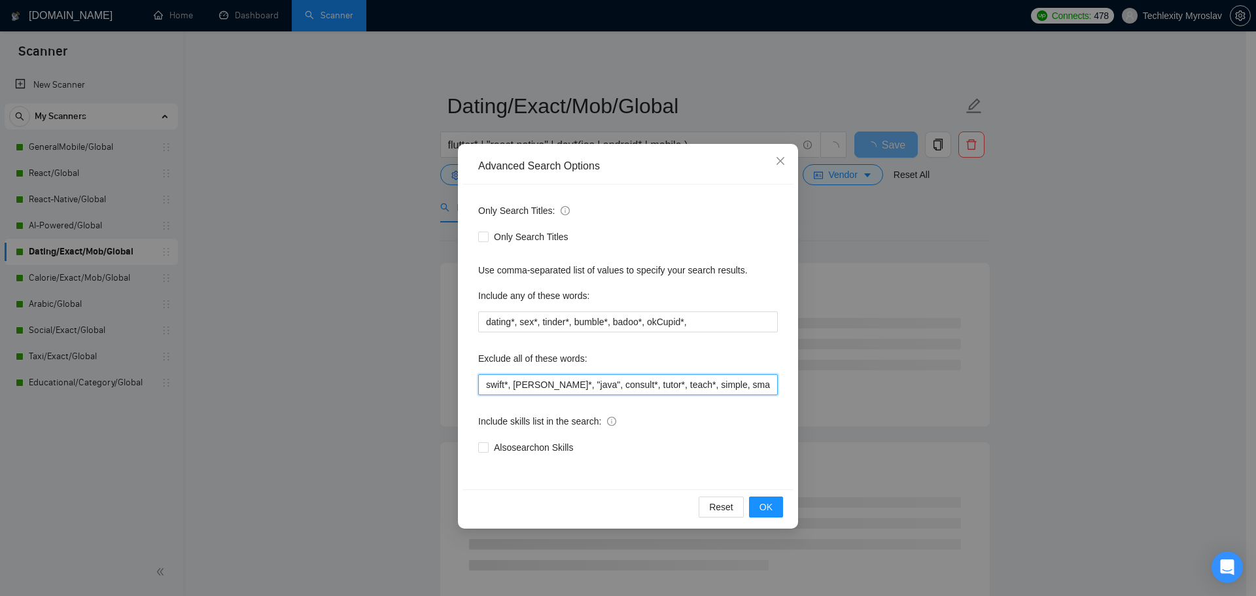
click at [664, 386] on input "swift*, [PERSON_NAME]*, "java", consult*, tutor*, teach*, simple, small, urgent…" at bounding box center [627, 384] width 299 height 21
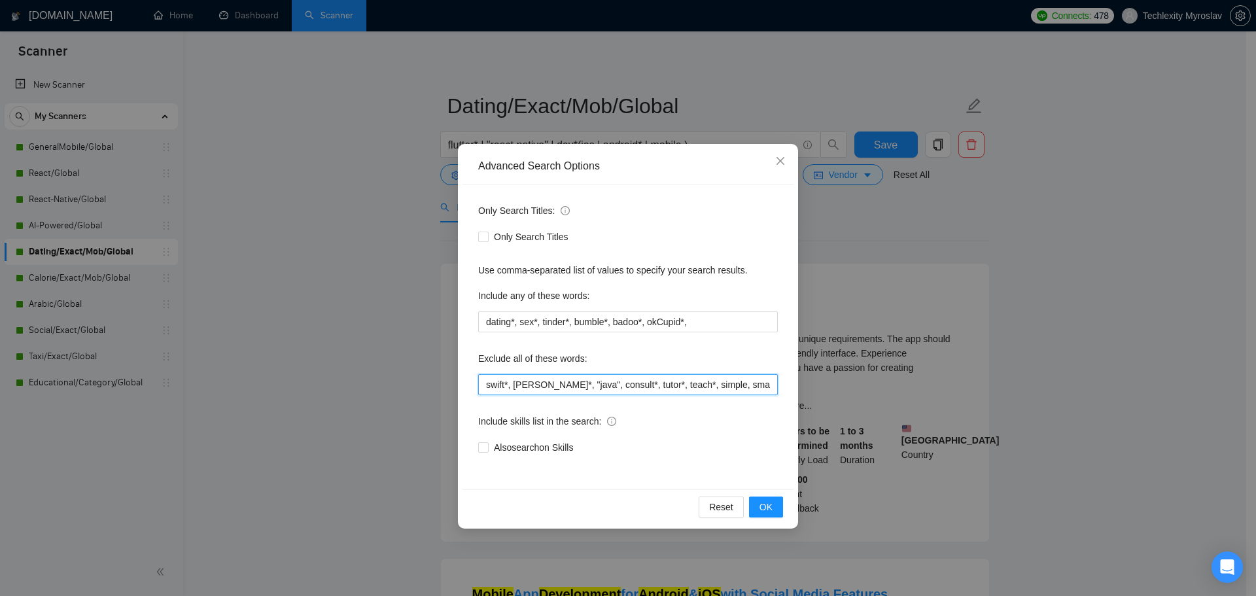
scroll to position [0, 494]
drag, startPoint x: 730, startPoint y: 383, endPoint x: 908, endPoint y: 388, distance: 177.9
click at [908, 388] on div "Advanced Search Options Only Search Titles: Only Search Titles Use comma-separa…" at bounding box center [628, 298] width 1256 height 596
click at [768, 390] on input "swift*, [PERSON_NAME]*, "java", consult*, tutor*, teach*, simple, small, urgent…" at bounding box center [627, 384] width 299 height 21
paste input ", Bubble, Xano"
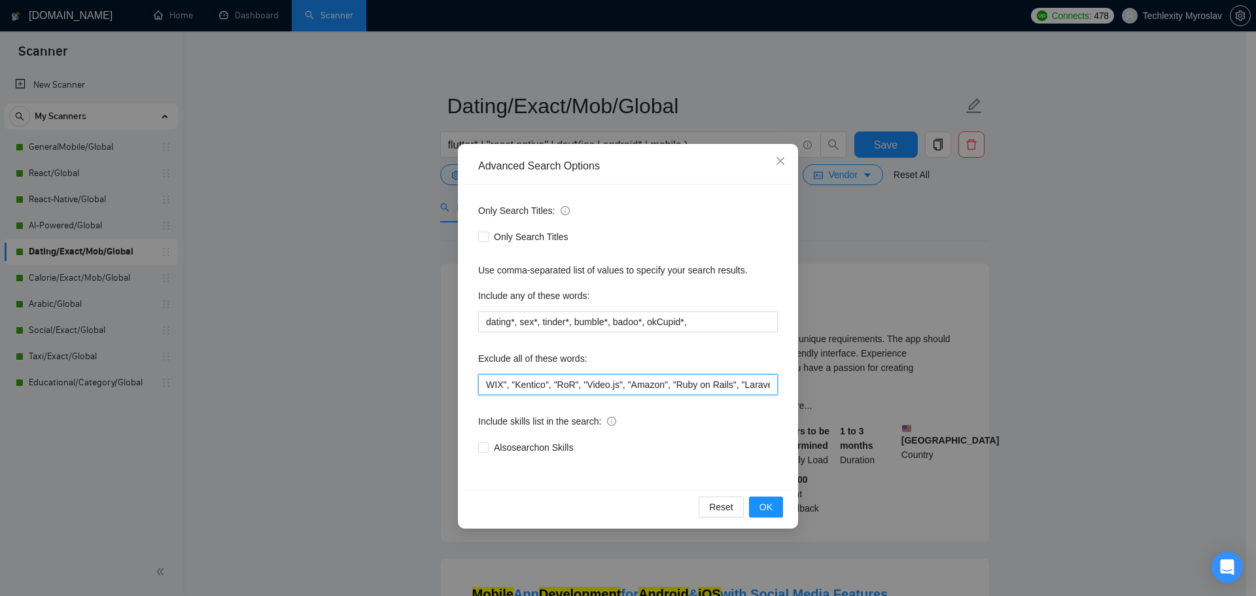
scroll to position [0, 550]
type input "swift*, [PERSON_NAME]*, "java", consult*, tutor*, teach*, simple, small, urgent…"
click at [768, 505] on span "OK" at bounding box center [765, 507] width 13 height 14
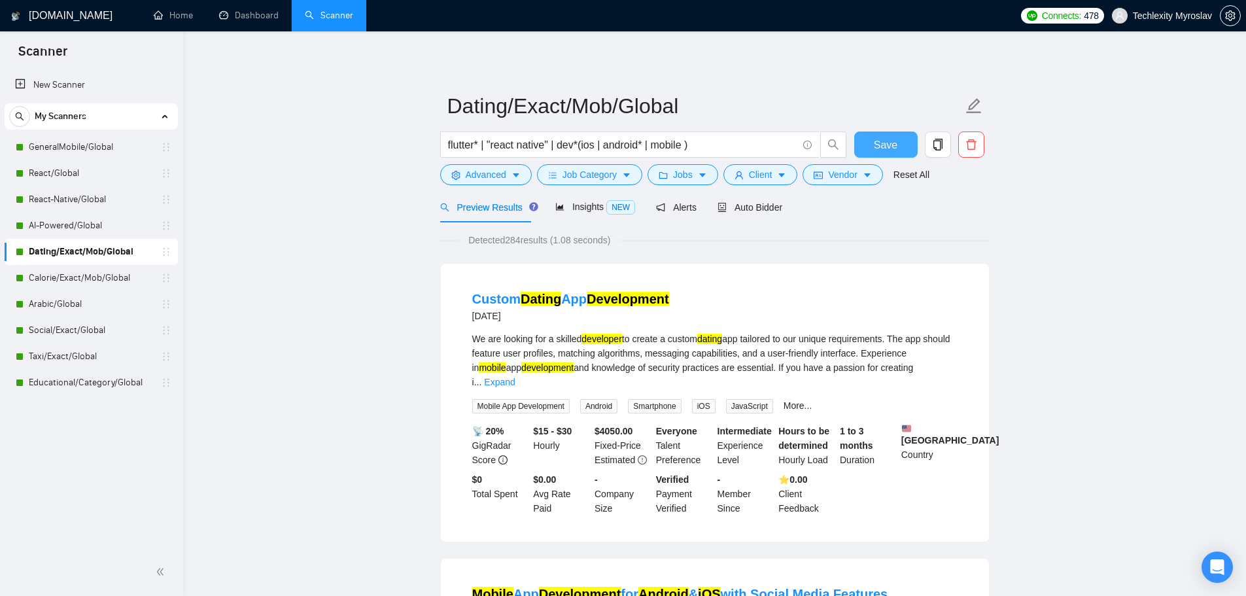
click at [888, 145] on span "Save" at bounding box center [886, 145] width 24 height 16
click at [115, 275] on link "Calorie/Exact/Mob/Global" at bounding box center [91, 278] width 124 height 26
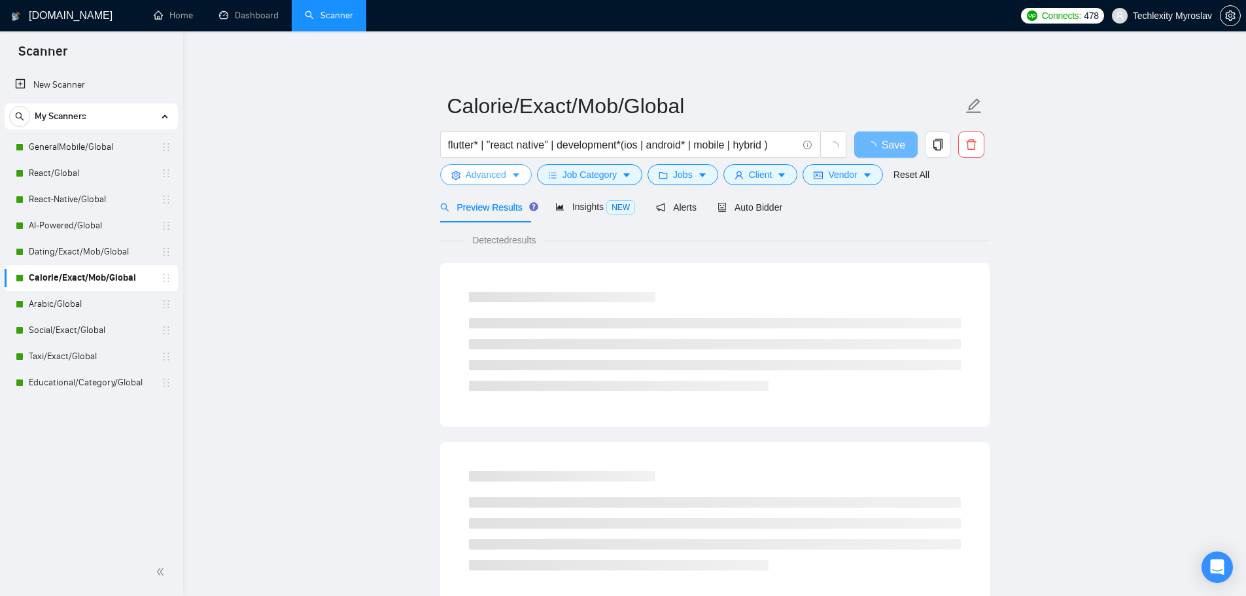
click at [491, 178] on span "Advanced" at bounding box center [486, 174] width 41 height 14
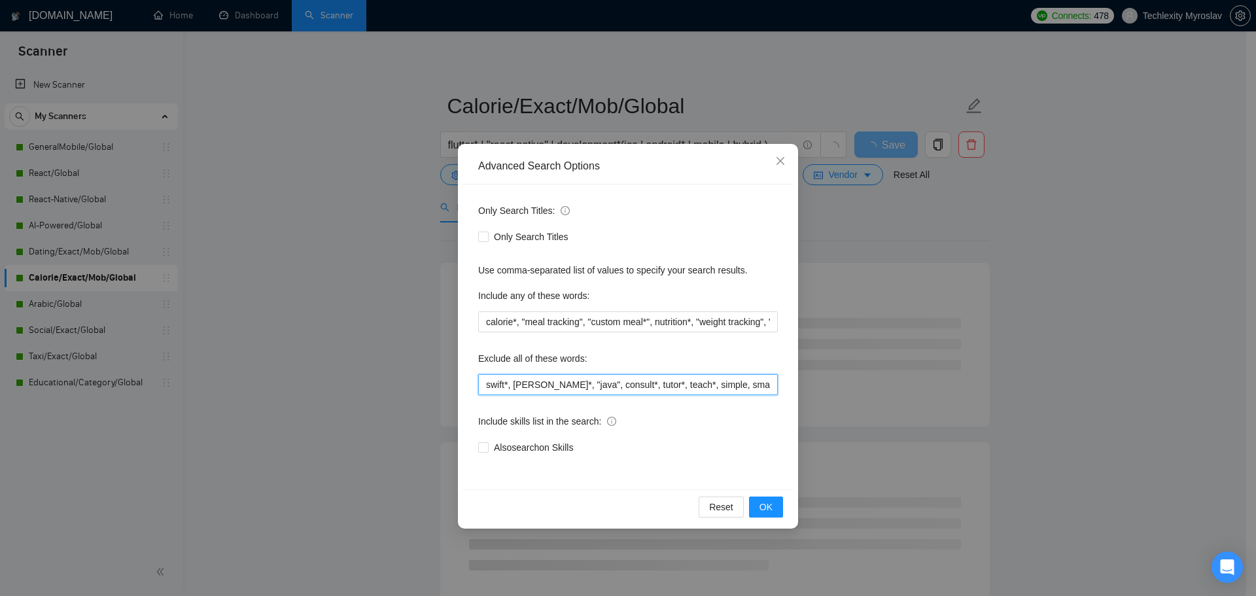
scroll to position [0, 494]
drag, startPoint x: 742, startPoint y: 388, endPoint x: 912, endPoint y: 386, distance: 170.0
click at [914, 386] on div "Advanced Search Options Only Search Titles: Only Search Titles Use comma-separa…" at bounding box center [628, 298] width 1256 height 596
click at [774, 381] on input "swift*, [PERSON_NAME]*, "java", consult*, tutor*, teach*, simple, small, urgent…" at bounding box center [627, 384] width 299 height 21
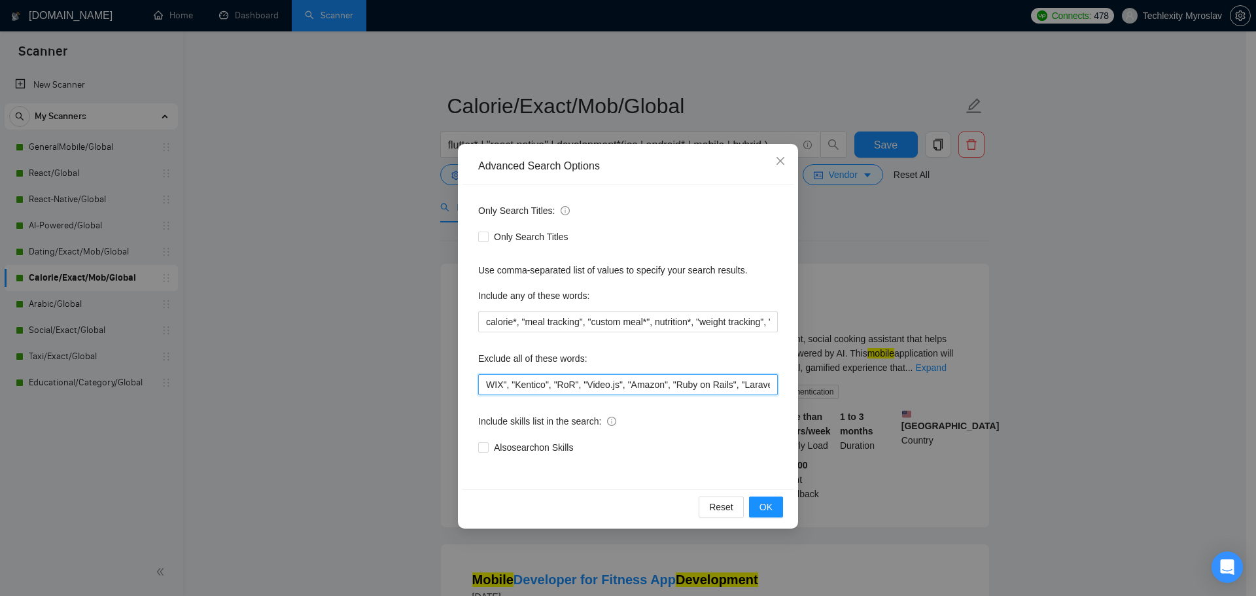
paste input ", Bubble, Xano"
type input "swift*, [PERSON_NAME]*, "java", consult*, tutor*, teach*, simple, small, urgent…"
click at [769, 506] on span "OK" at bounding box center [765, 507] width 13 height 14
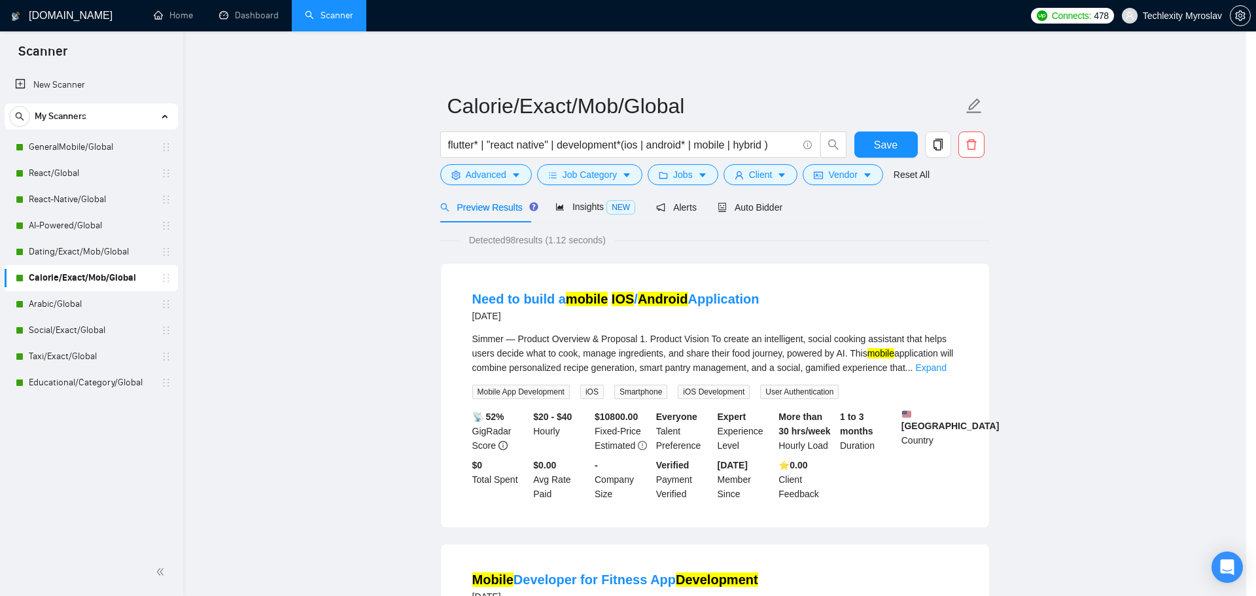
scroll to position [0, 0]
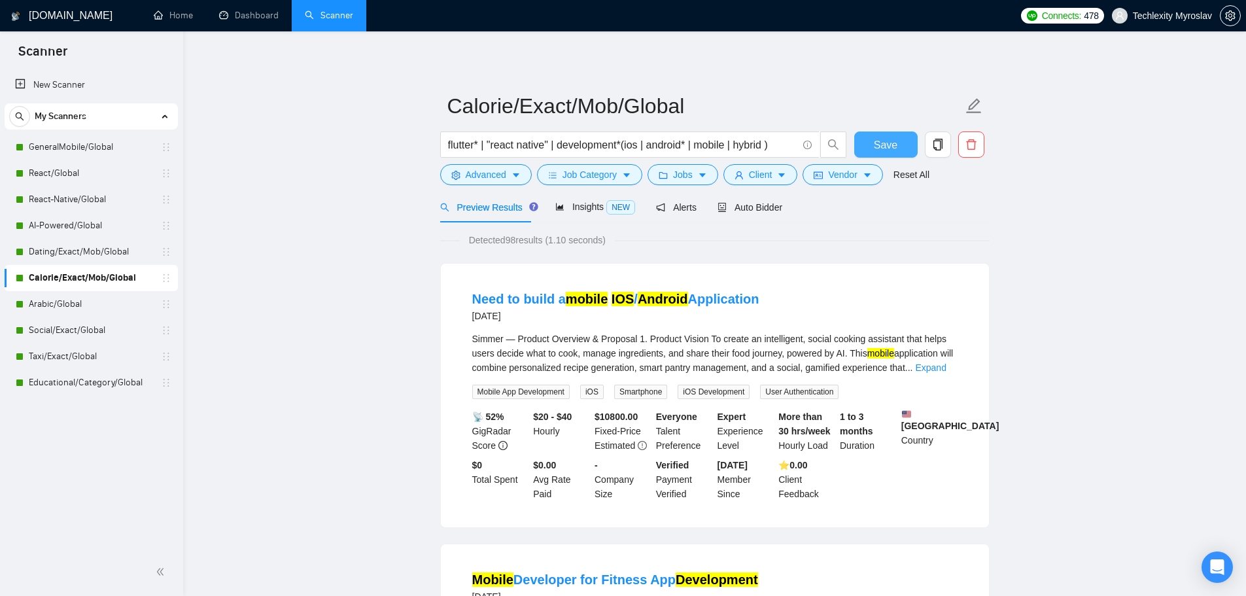
click at [886, 145] on span "Save" at bounding box center [886, 145] width 24 height 16
click at [77, 302] on link "Arabic/Global" at bounding box center [91, 304] width 124 height 26
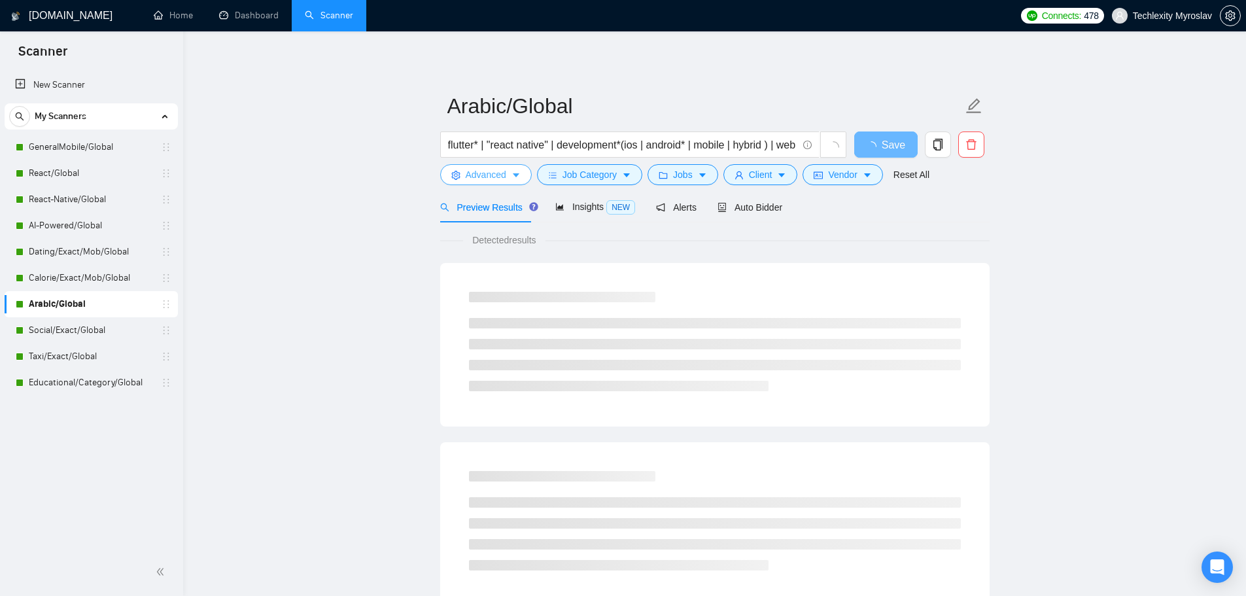
click at [490, 180] on span "Advanced" at bounding box center [486, 174] width 41 height 14
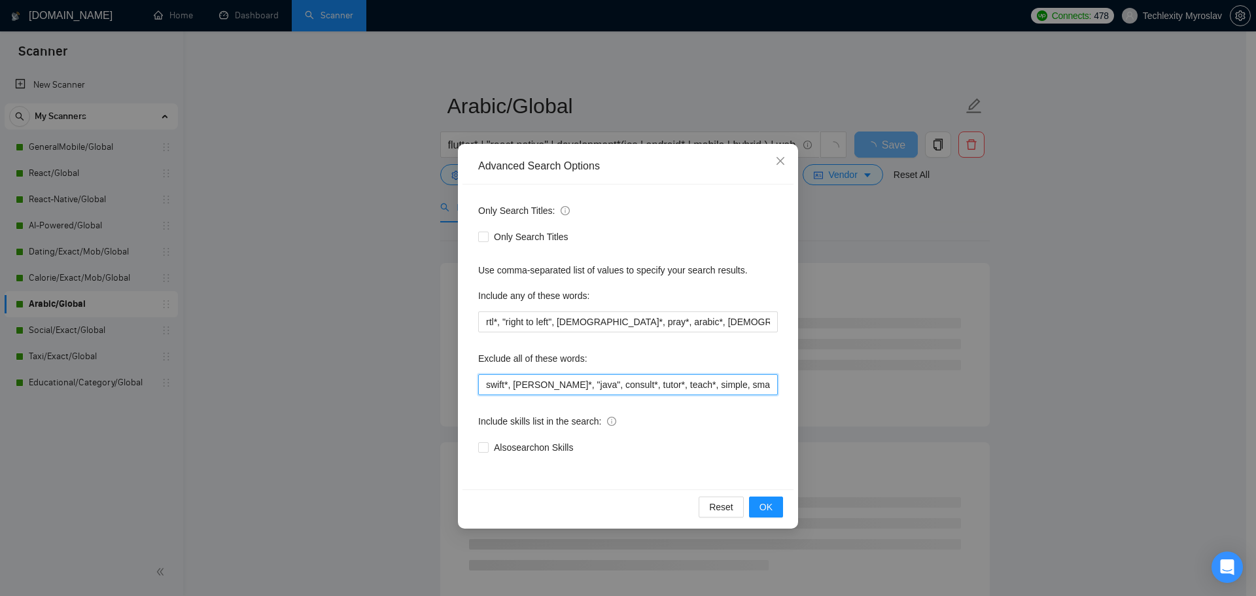
scroll to position [0, 494]
drag, startPoint x: 753, startPoint y: 384, endPoint x: 864, endPoint y: 390, distance: 110.7
click at [864, 390] on div "Advanced Search Options Only Search Titles: Only Search Titles Use comma-separa…" at bounding box center [628, 298] width 1256 height 596
click at [767, 383] on input "swift*, [PERSON_NAME]*, "java", consult*, tutor*, teach*, simple, small, urgent…" at bounding box center [627, 384] width 299 height 21
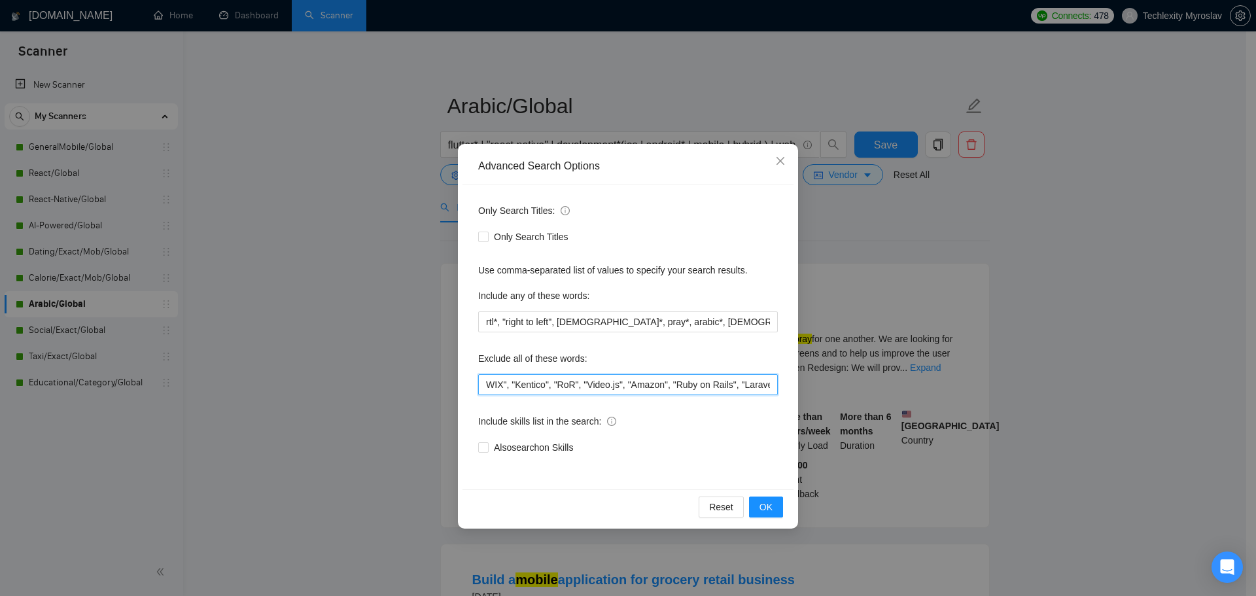
paste input ", Bubble, Xano"
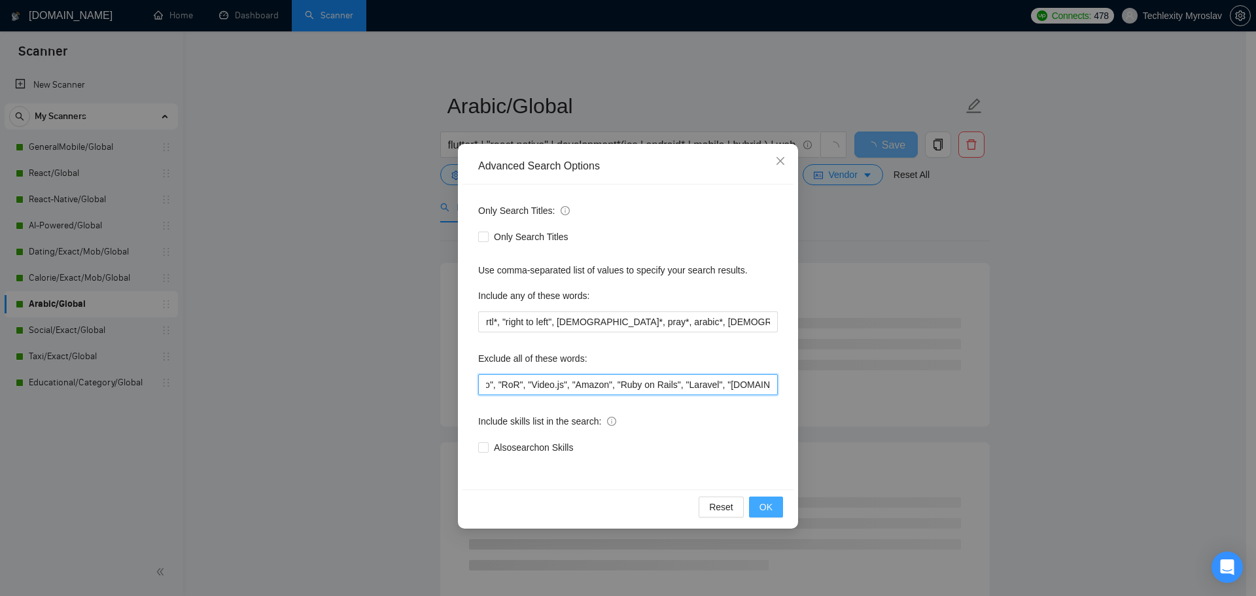
type input "swift*, [PERSON_NAME]*, "java", consult*, tutor*, teach*, simple, small, urgent…"
click at [777, 507] on button "OK" at bounding box center [766, 506] width 34 height 21
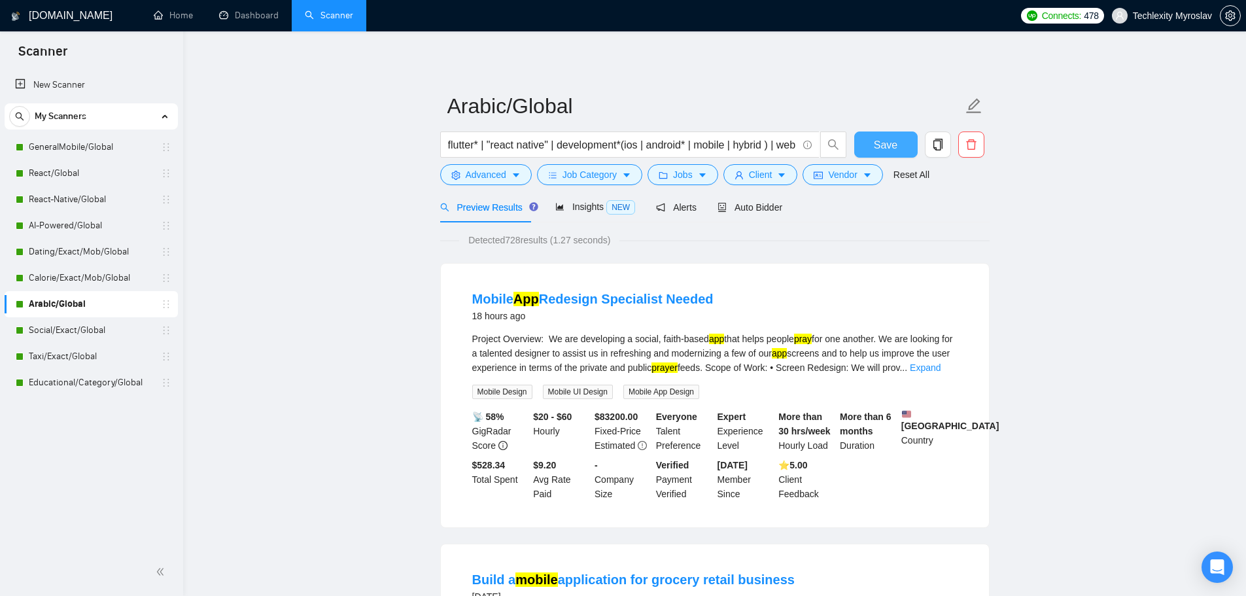
click at [872, 143] on button "Save" at bounding box center [885, 144] width 63 height 26
click at [66, 332] on link "Social/Exact/Global" at bounding box center [91, 330] width 124 height 26
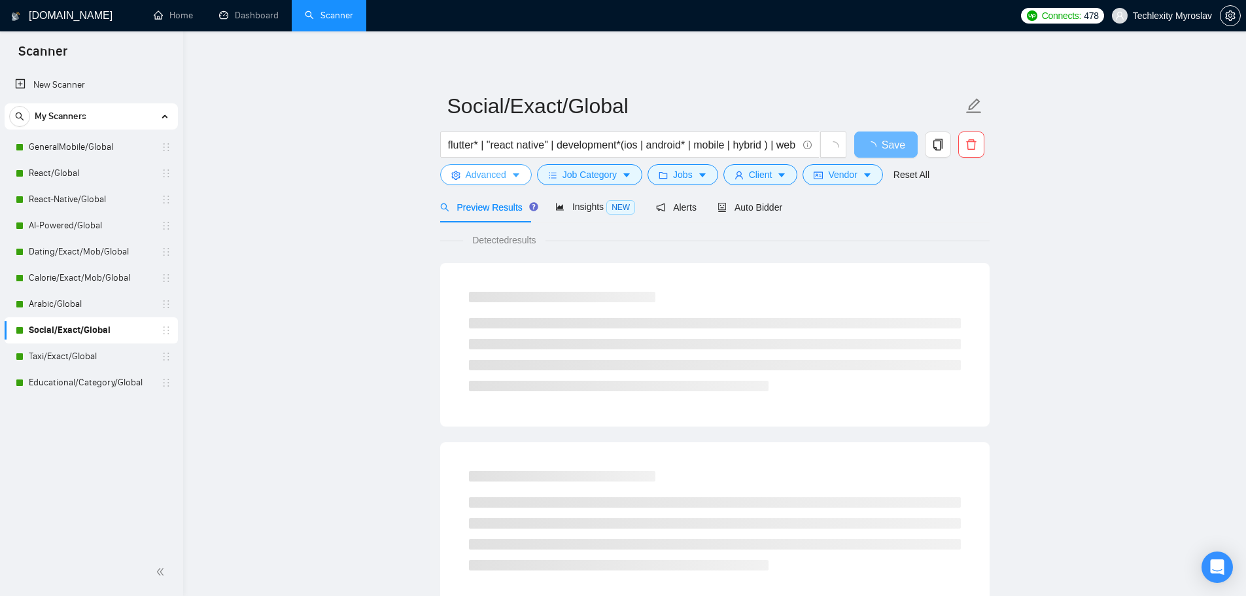
click at [486, 178] on span "Advanced" at bounding box center [486, 174] width 41 height 14
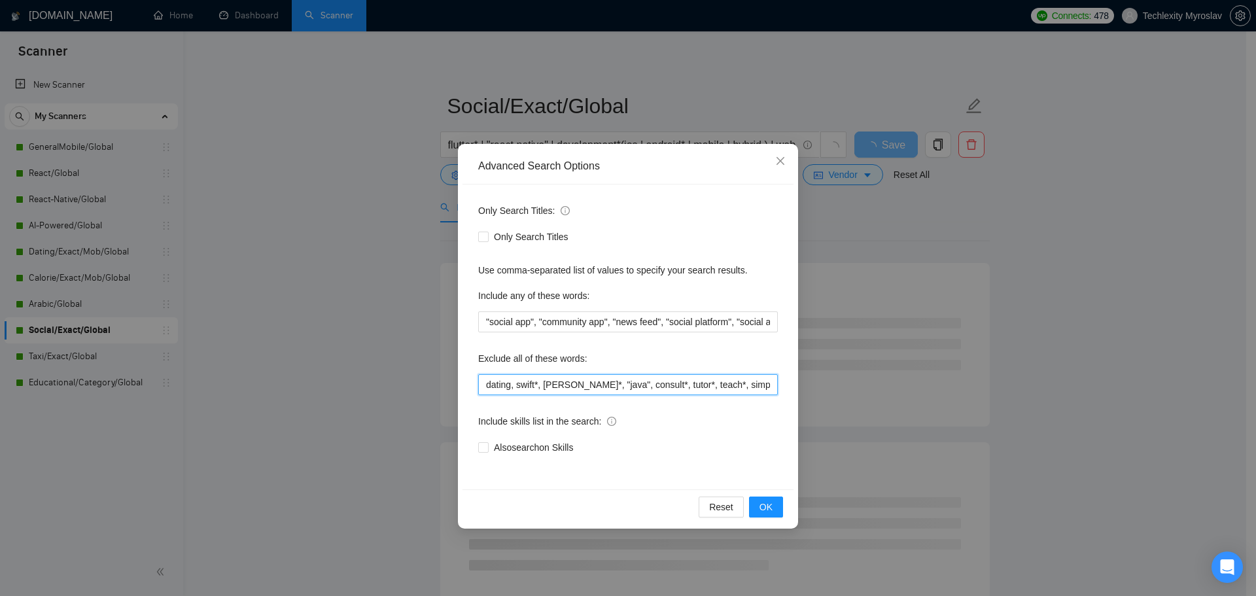
scroll to position [0, 524]
drag, startPoint x: 717, startPoint y: 386, endPoint x: 961, endPoint y: 396, distance: 244.1
click at [961, 396] on div "Advanced Search Options Only Search Titles: Only Search Titles Use comma-separa…" at bounding box center [628, 298] width 1256 height 596
click at [776, 383] on input "dating, swift*, [PERSON_NAME]*, "java", consult*, tutor*, teach*, simple, small…" at bounding box center [627, 384] width 299 height 21
paste input ", Bubble, Xano"
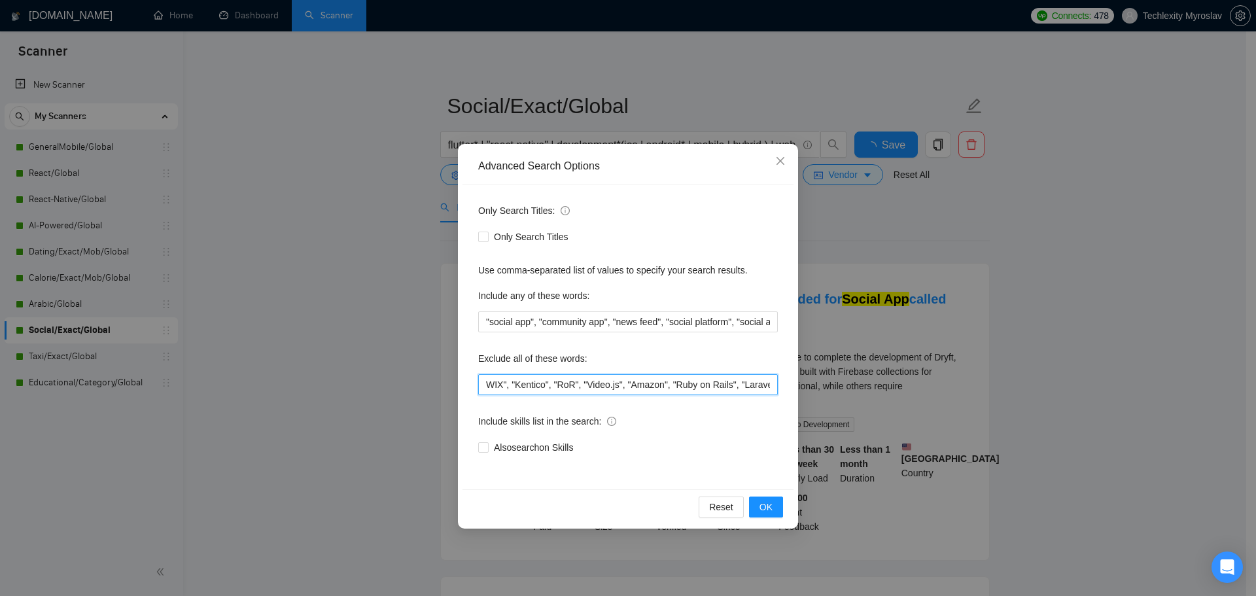
scroll to position [0, 580]
type input "dating, swift*, [PERSON_NAME]*, "java", consult*, tutor*, teach*, simple, small…"
click at [762, 507] on span "OK" at bounding box center [765, 507] width 13 height 14
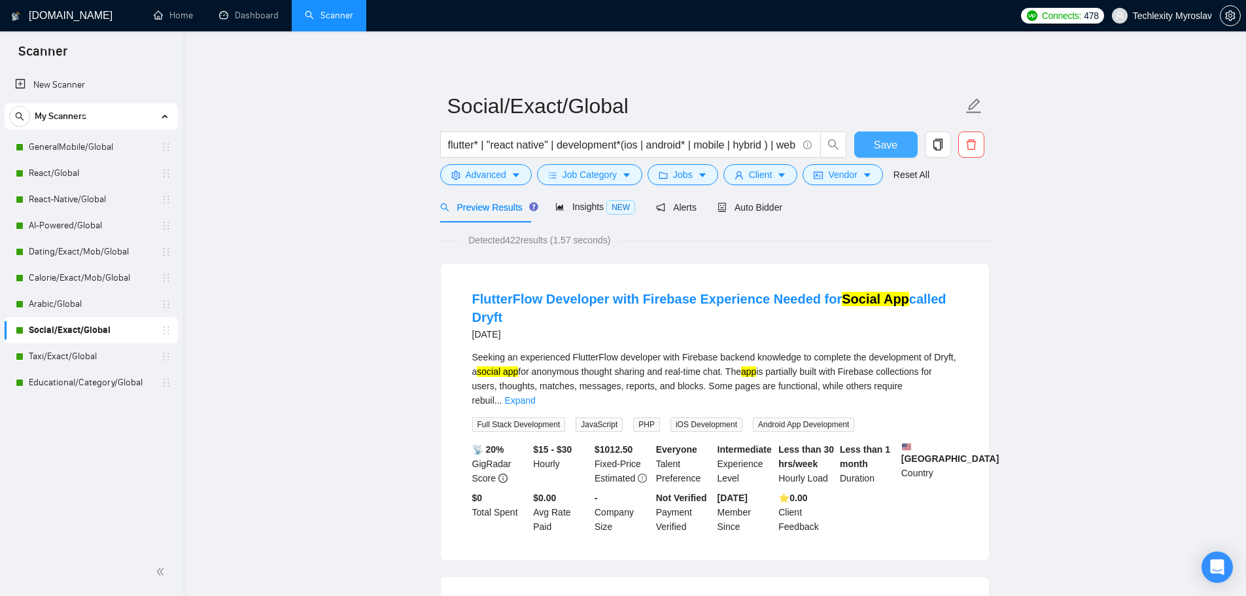
click at [885, 143] on span "Save" at bounding box center [886, 145] width 24 height 16
click at [68, 358] on link "Taxi/Exact/Global" at bounding box center [91, 356] width 124 height 26
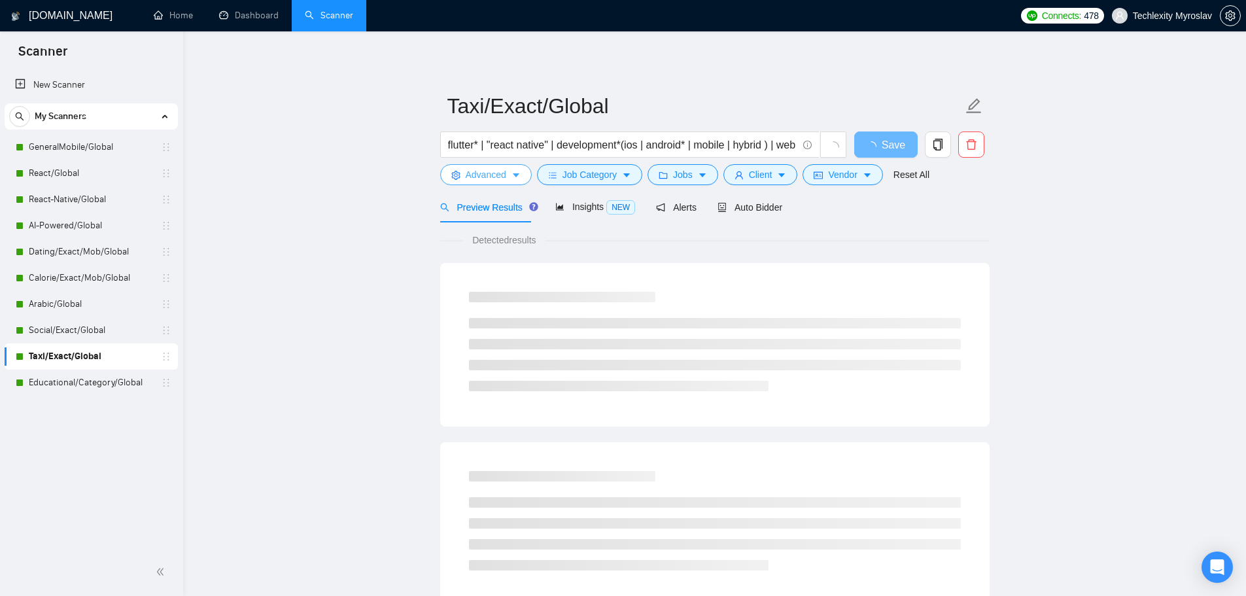
click at [478, 177] on span "Advanced" at bounding box center [486, 174] width 41 height 14
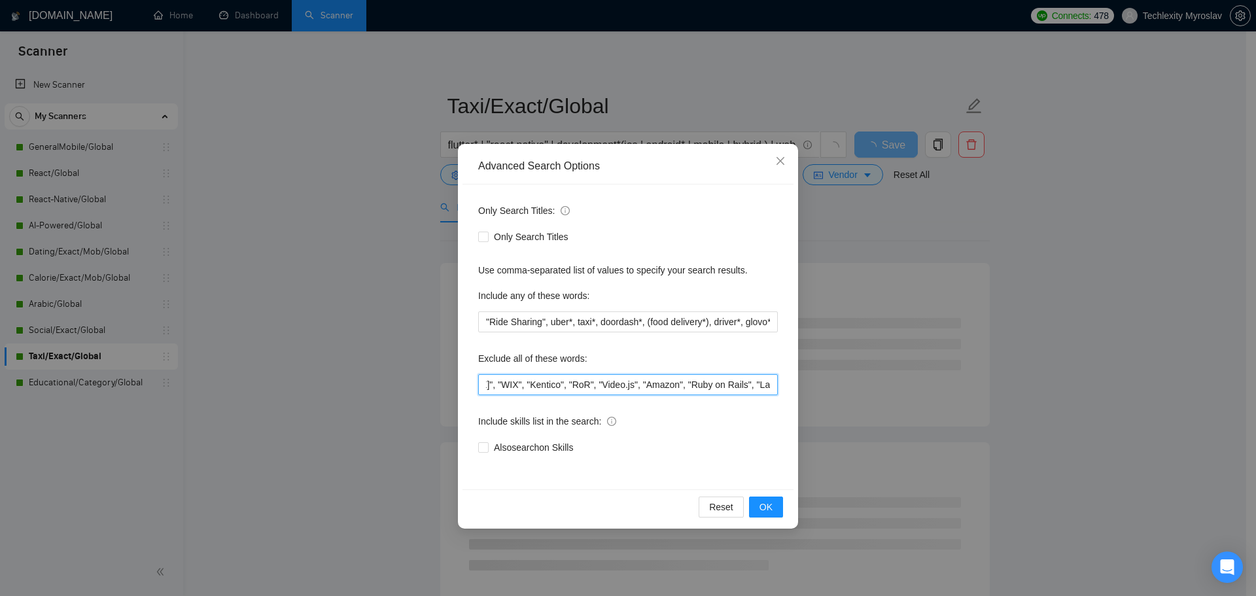
scroll to position [0, 548]
drag, startPoint x: 849, startPoint y: 386, endPoint x: 874, endPoint y: 386, distance: 24.2
click at [874, 386] on div "Advanced Search Options Only Search Titles: Only Search Titles Use comma-separa…" at bounding box center [628, 298] width 1256 height 596
click at [778, 385] on div "Only Search Titles: Only Search Titles Use comma-separated list of values to sp…" at bounding box center [627, 336] width 331 height 305
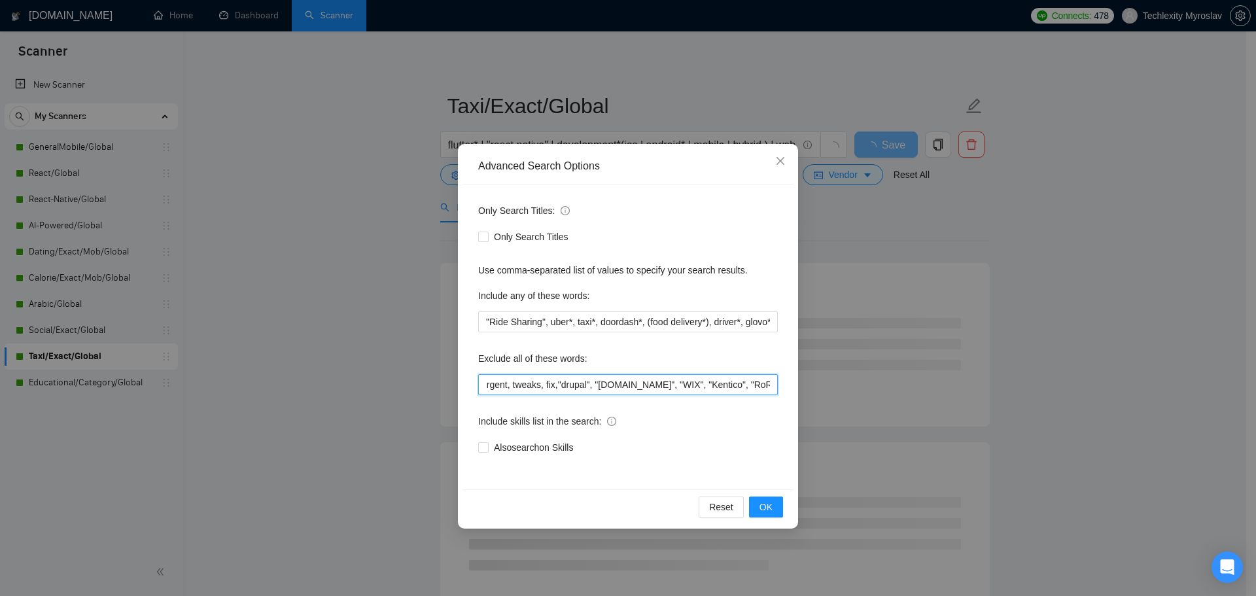
drag, startPoint x: 763, startPoint y: 385, endPoint x: 834, endPoint y: 385, distance: 71.3
click at [834, 385] on div "Advanced Search Options Only Search Titles: Only Search Titles Use comma-separa…" at bounding box center [628, 298] width 1256 height 596
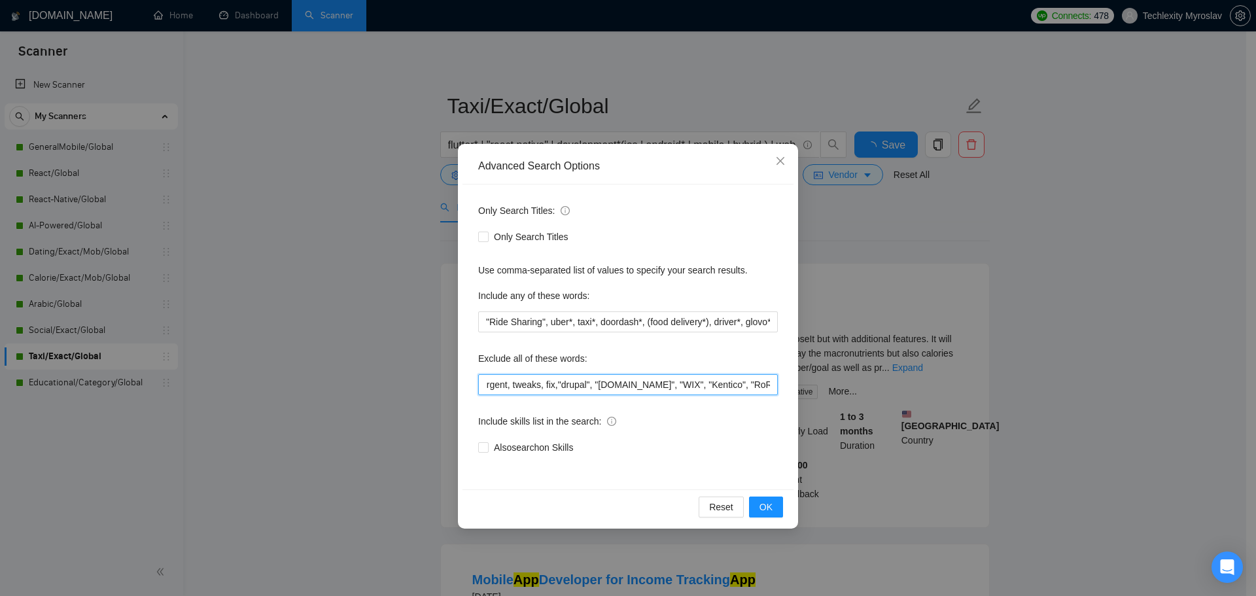
scroll to position [0, 548]
click at [774, 384] on input "marketplace, swift*, [PERSON_NAME]*, "java", consult*, tutor*, teach*, simple, …" at bounding box center [627, 384] width 299 height 21
click at [771, 388] on input "marketplace, swift*, [PERSON_NAME]*, "java", consult*, tutor*, teach*, simple, …" at bounding box center [627, 384] width 299 height 21
paste input ", Bubble, Xano"
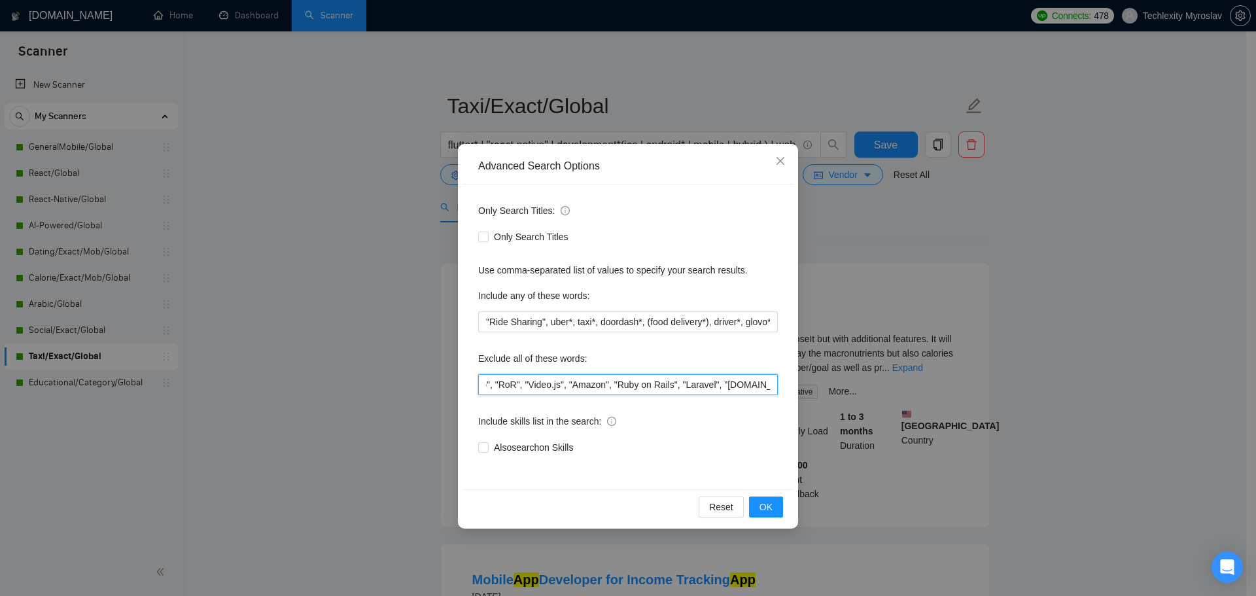
click at [718, 390] on input "marketplace, swift*, [PERSON_NAME]*, "java", consult*, tutor*, teach*, simple, …" at bounding box center [627, 384] width 299 height 21
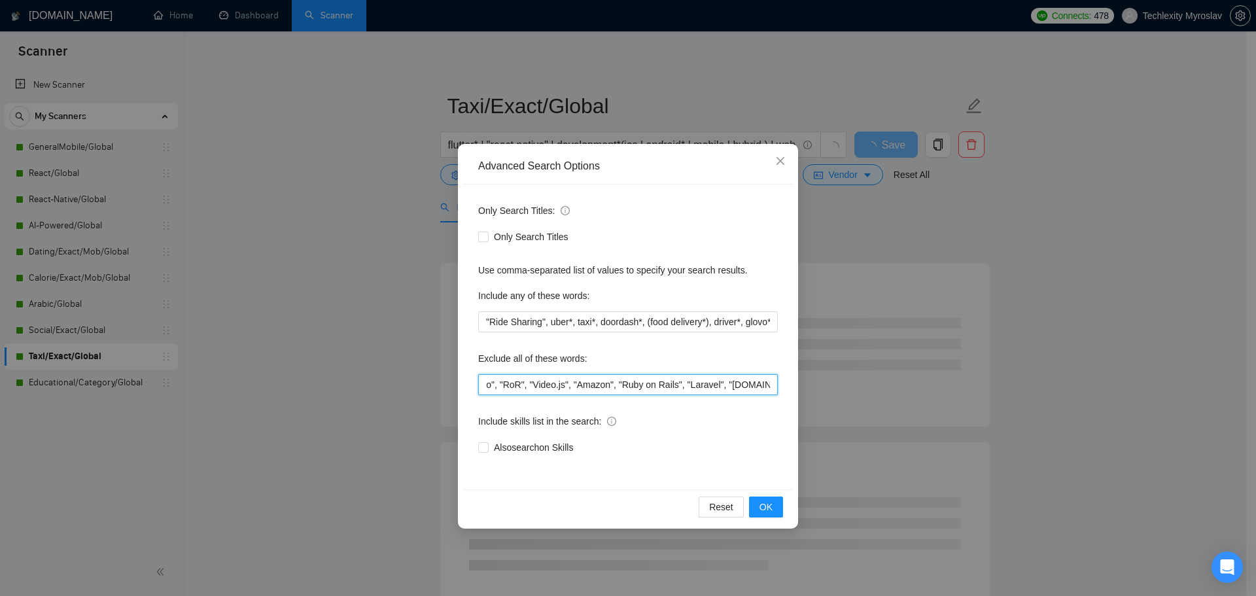
drag, startPoint x: 713, startPoint y: 386, endPoint x: 788, endPoint y: 383, distance: 75.2
click at [788, 383] on div "Only Search Titles: Only Search Titles Use comma-separated list of values to sp…" at bounding box center [627, 336] width 331 height 305
click at [733, 390] on input "marketplace, swift*, [PERSON_NAME]*, "java", consult*, tutor*, teach*, simple, …" at bounding box center [627, 384] width 299 height 21
drag, startPoint x: 713, startPoint y: 386, endPoint x: 773, endPoint y: 383, distance: 60.2
click at [774, 383] on input "marketplace, swift*, [PERSON_NAME]*, "java", consult*, tutor*, teach*, simple, …" at bounding box center [627, 384] width 299 height 21
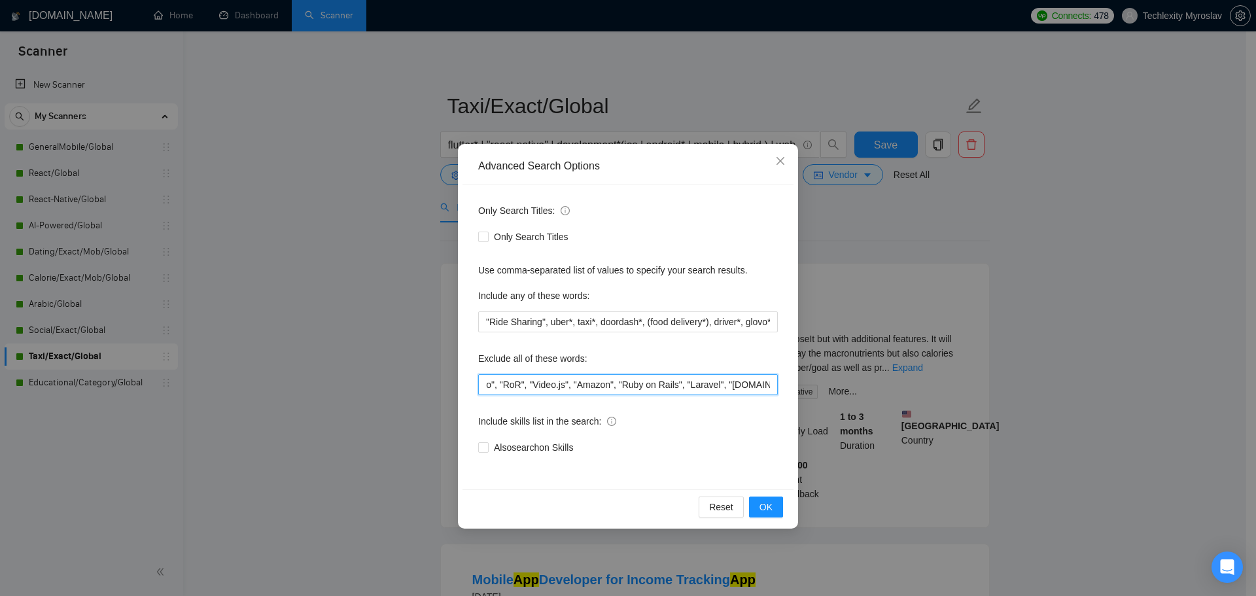
click at [773, 383] on input "marketplace, swift*, [PERSON_NAME]*, "java", consult*, tutor*, teach*, simple, …" at bounding box center [627, 384] width 299 height 21
drag, startPoint x: 714, startPoint y: 384, endPoint x: 804, endPoint y: 385, distance: 89.6
click at [804, 385] on div "Advanced Search Options Only Search Titles: Only Search Titles Use comma-separa…" at bounding box center [628, 298] width 1256 height 596
type input "marketplace, swift*, [PERSON_NAME]*, "java", consult*, tutor*, teach*, simple, …"
click at [766, 500] on span "OK" at bounding box center [765, 507] width 13 height 14
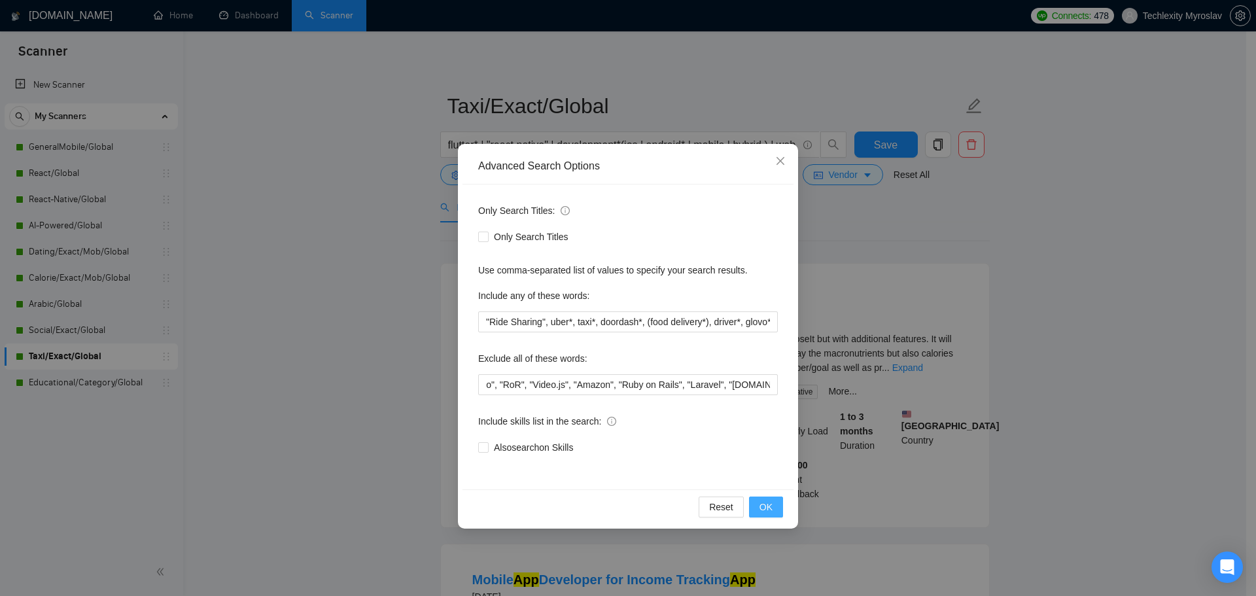
scroll to position [0, 0]
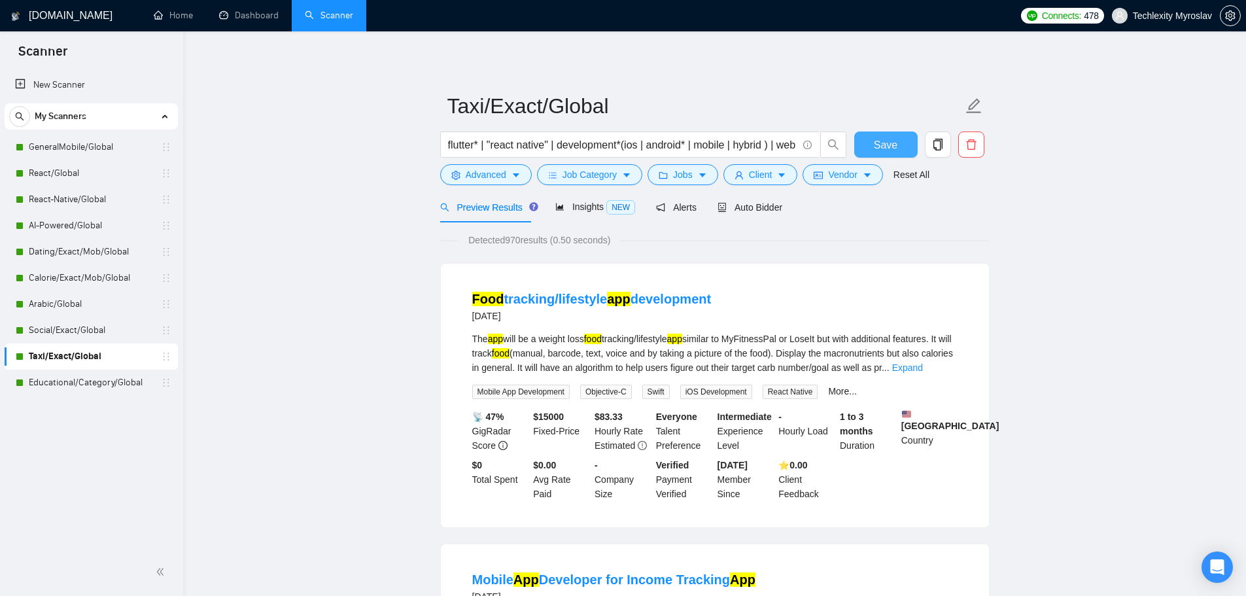
click at [875, 143] on span "Save" at bounding box center [886, 145] width 24 height 16
drag, startPoint x: 96, startPoint y: 385, endPoint x: 160, endPoint y: 390, distance: 64.3
click at [96, 385] on link "Educational/Category/Global" at bounding box center [91, 382] width 124 height 26
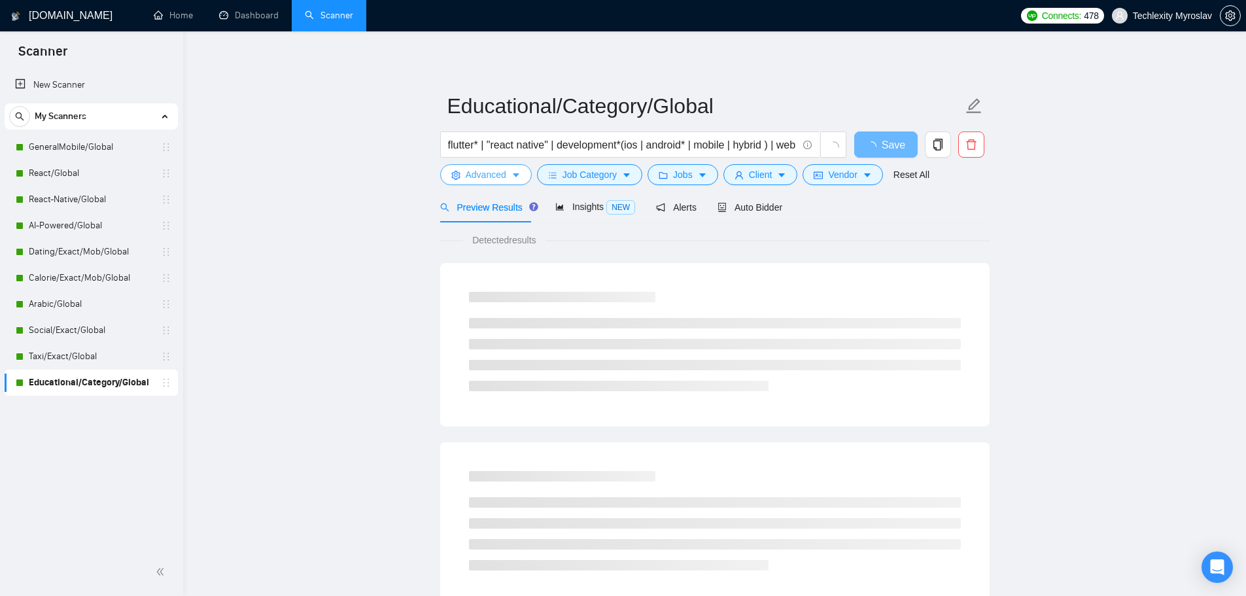
click at [464, 179] on button "Advanced" at bounding box center [486, 174] width 92 height 21
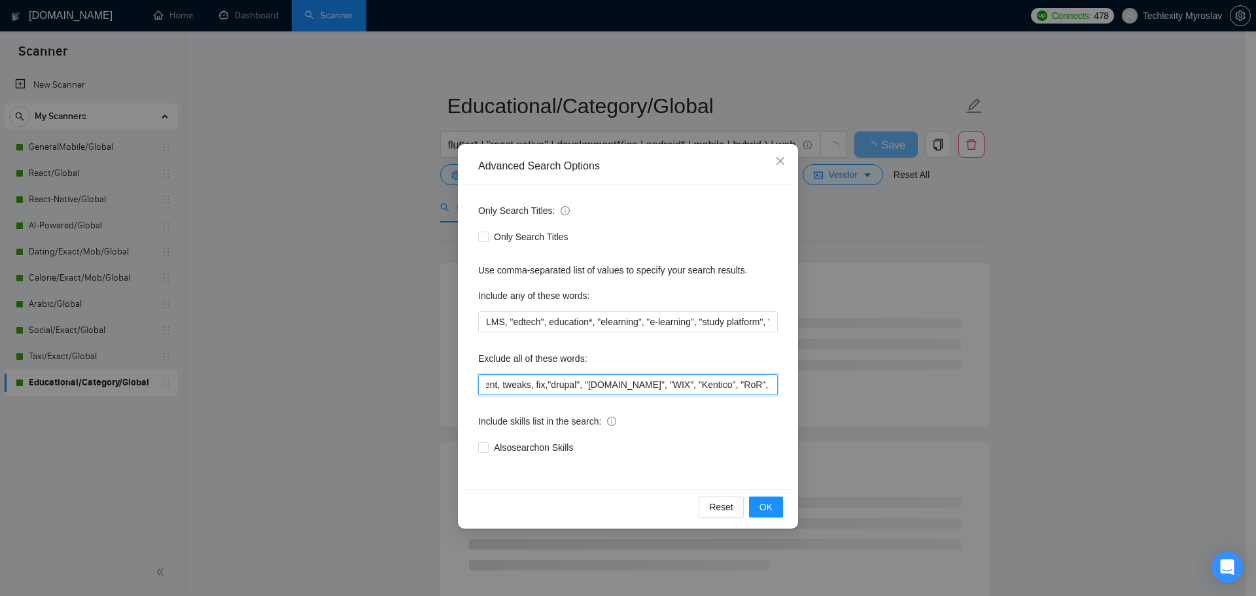
drag, startPoint x: 735, startPoint y: 385, endPoint x: 844, endPoint y: 387, distance: 108.6
click at [848, 385] on div "Advanced Search Options Only Search Titles: Only Search Titles Use comma-separa…" at bounding box center [628, 298] width 1256 height 596
click at [775, 388] on input ""dev partner", [PERSON_NAME]*, [PERSON_NAME]*, "java", consult*, tutor*, teach*…" at bounding box center [627, 384] width 299 height 21
paste input "Bubble, Xano"
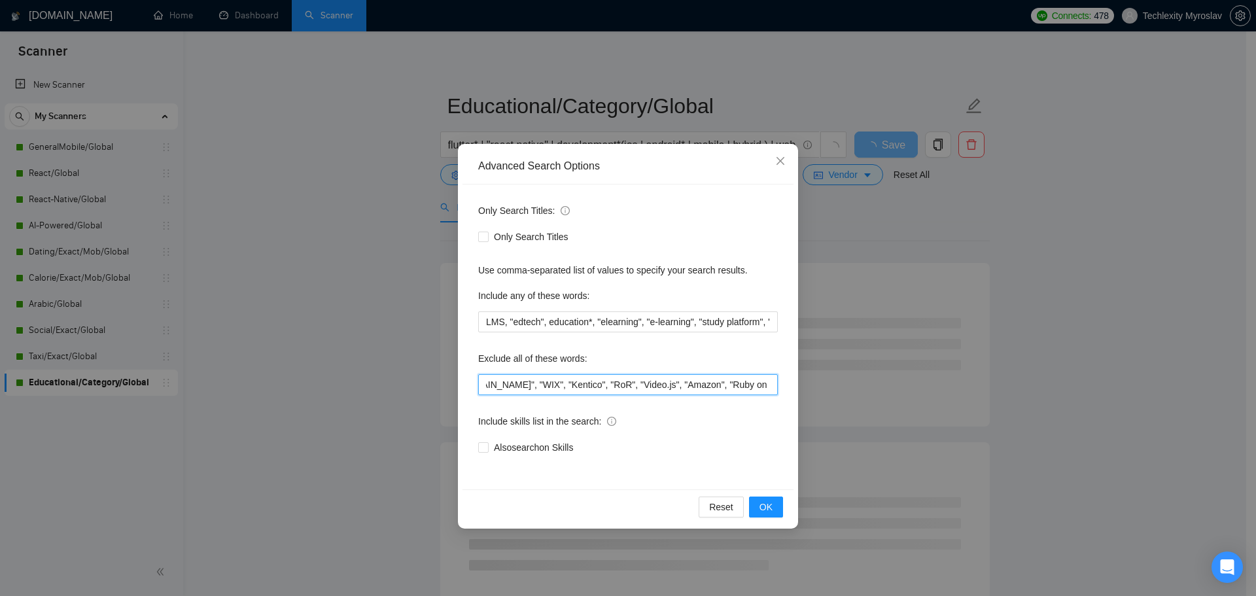
scroll to position [0, 608]
type input ""dev partner", [PERSON_NAME]*, [PERSON_NAME]*, "java", consult*, tutor*, teach*…"
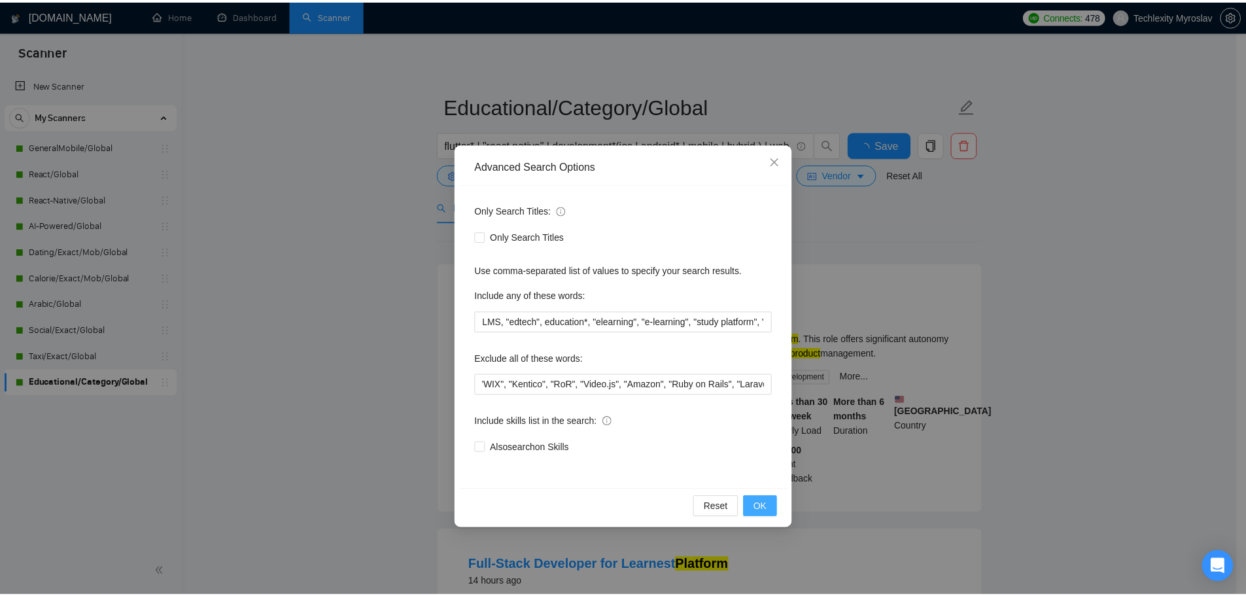
scroll to position [0, 0]
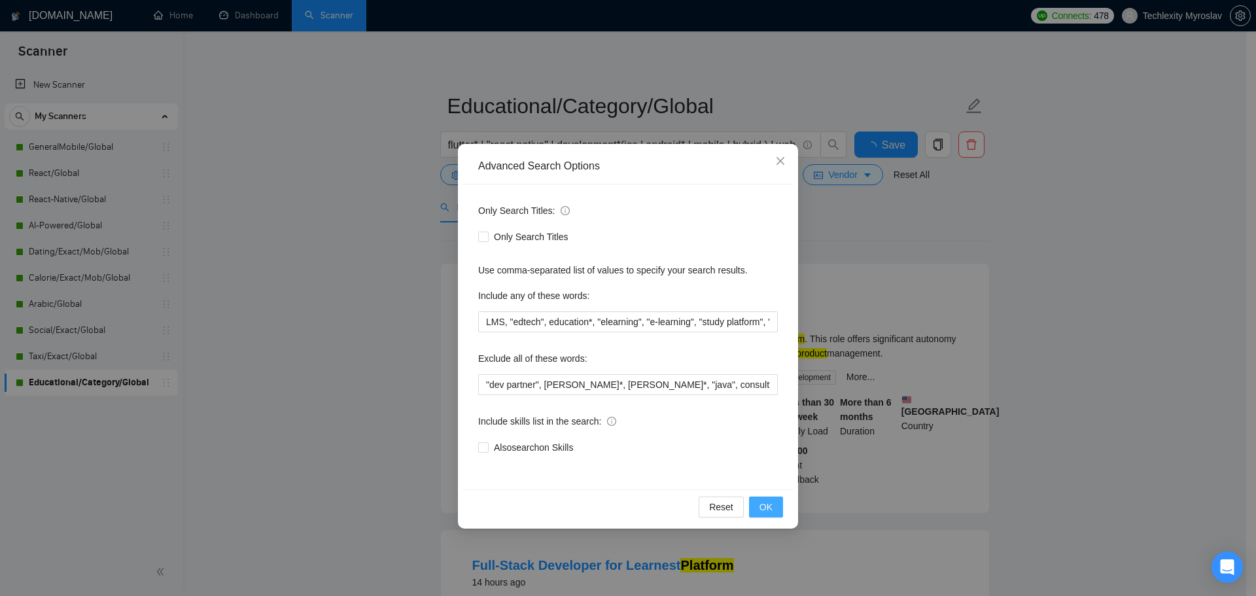
click at [768, 503] on button "OK" at bounding box center [766, 506] width 34 height 21
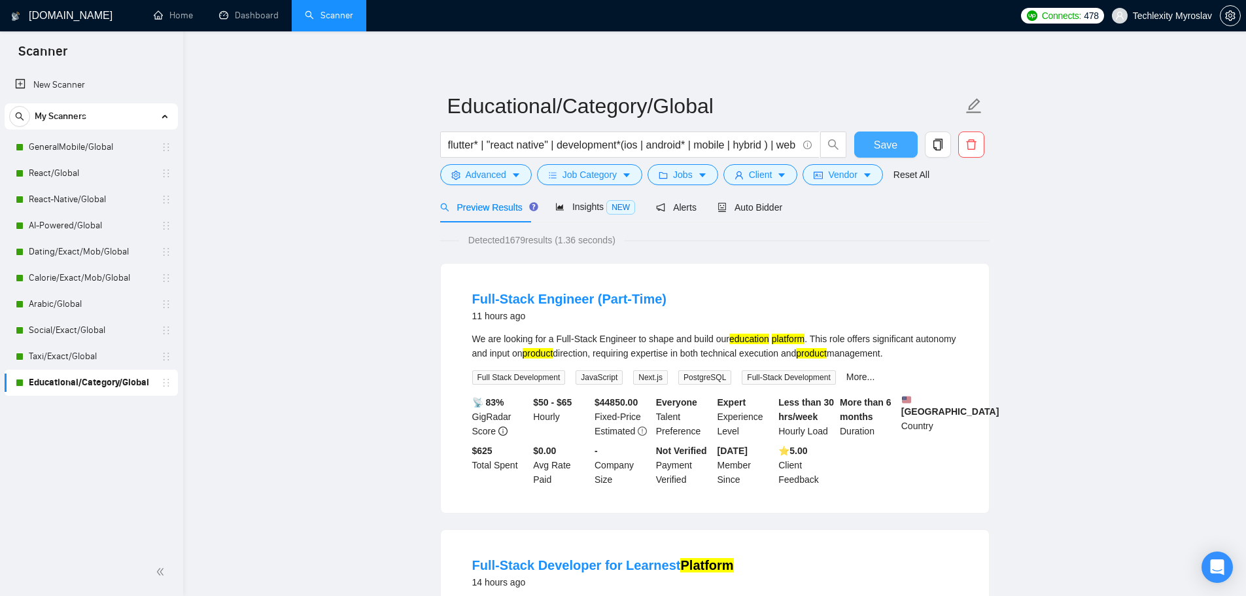
click at [883, 143] on span "Save" at bounding box center [886, 145] width 24 height 16
